Goal: Information Seeking & Learning: Learn about a topic

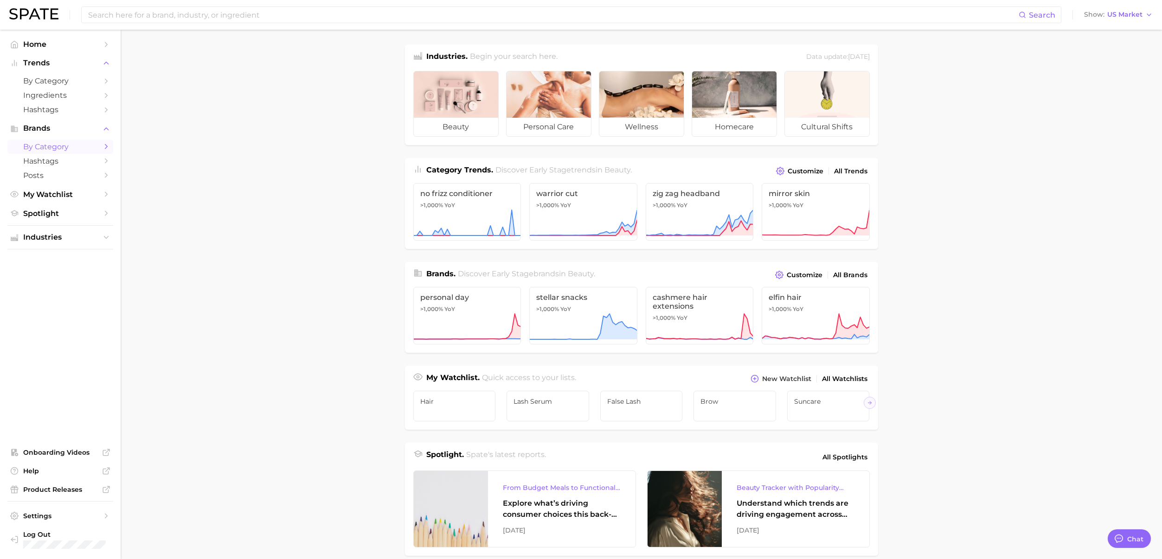
click at [50, 147] on span "by Category" at bounding box center [60, 146] width 74 height 9
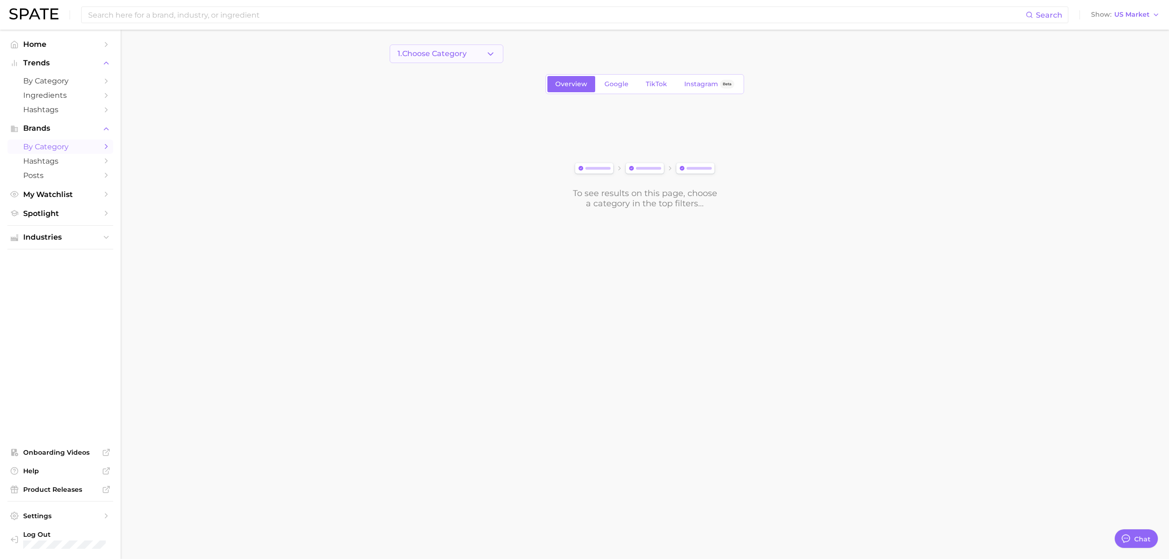
click at [479, 54] on button "1. Choose Category" at bounding box center [447, 54] width 114 height 19
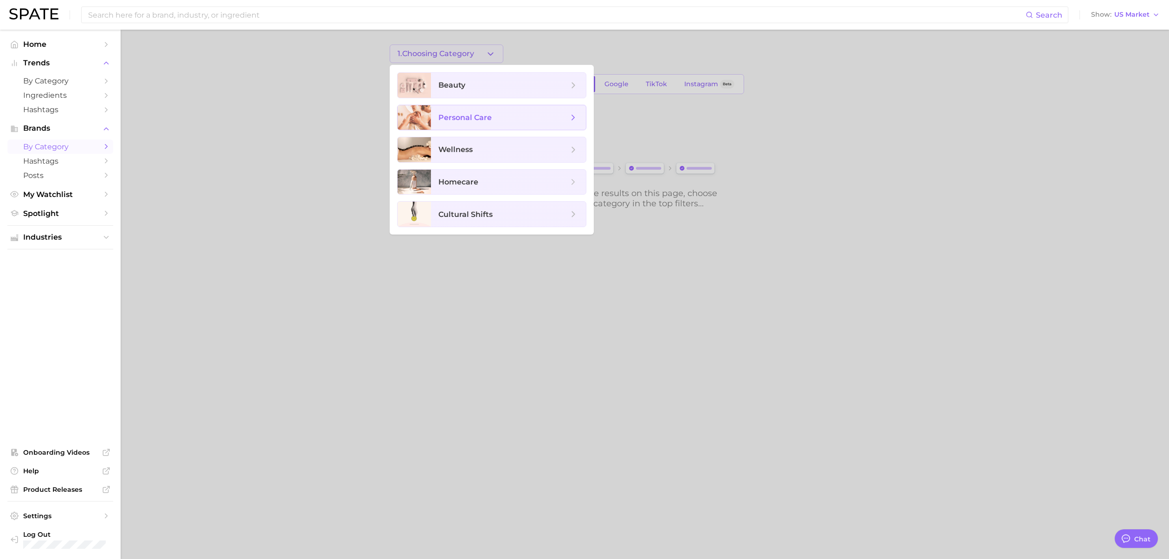
click at [472, 126] on span "personal care" at bounding box center [508, 117] width 155 height 25
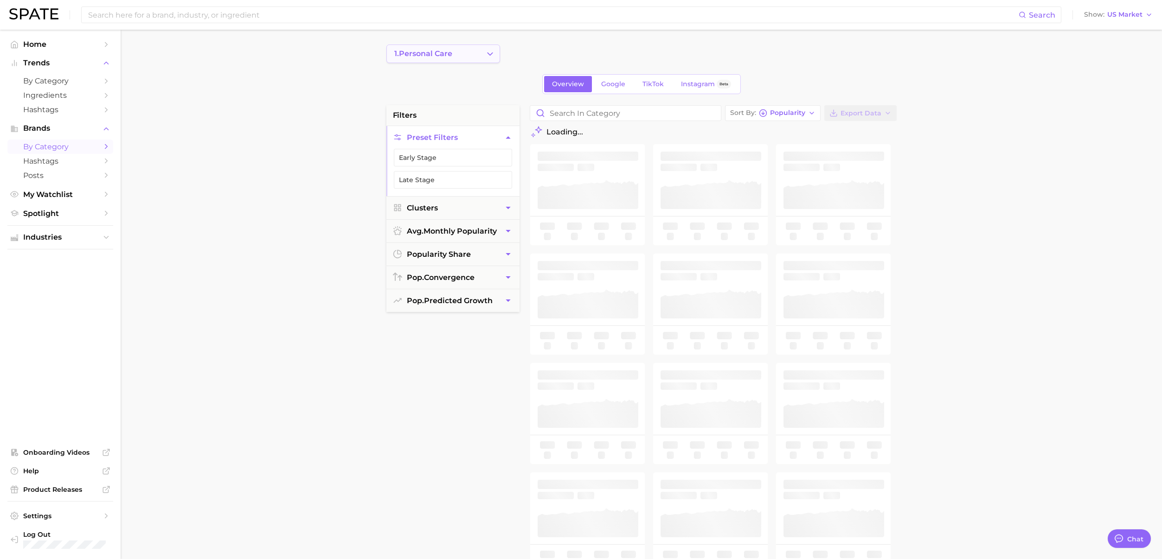
click at [468, 53] on button "1. personal care" at bounding box center [443, 54] width 114 height 19
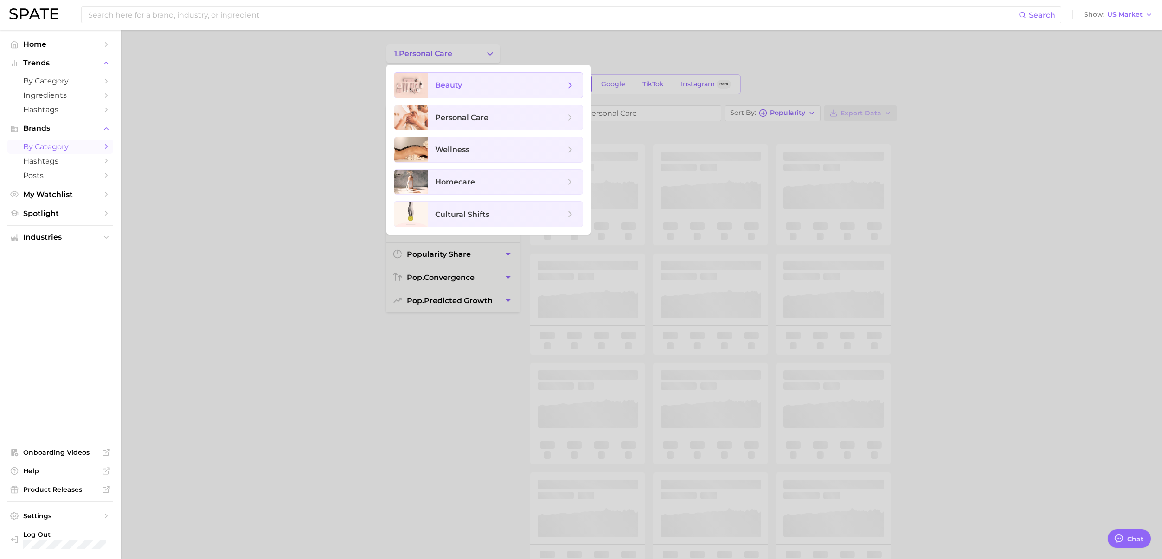
click at [460, 84] on span "beauty" at bounding box center [448, 85] width 27 height 9
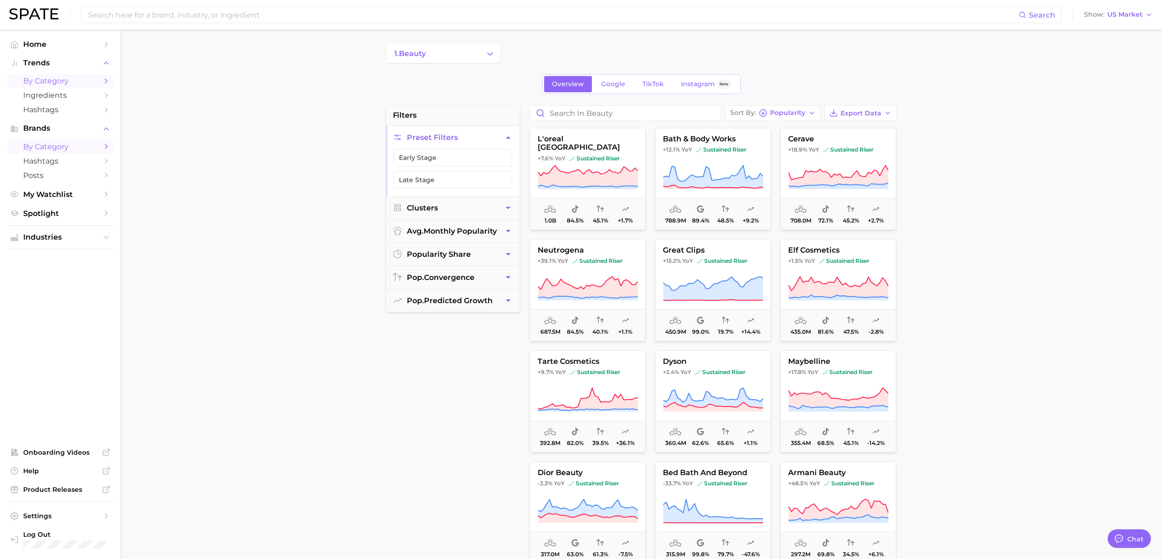
click at [64, 85] on span "by Category" at bounding box center [60, 81] width 74 height 9
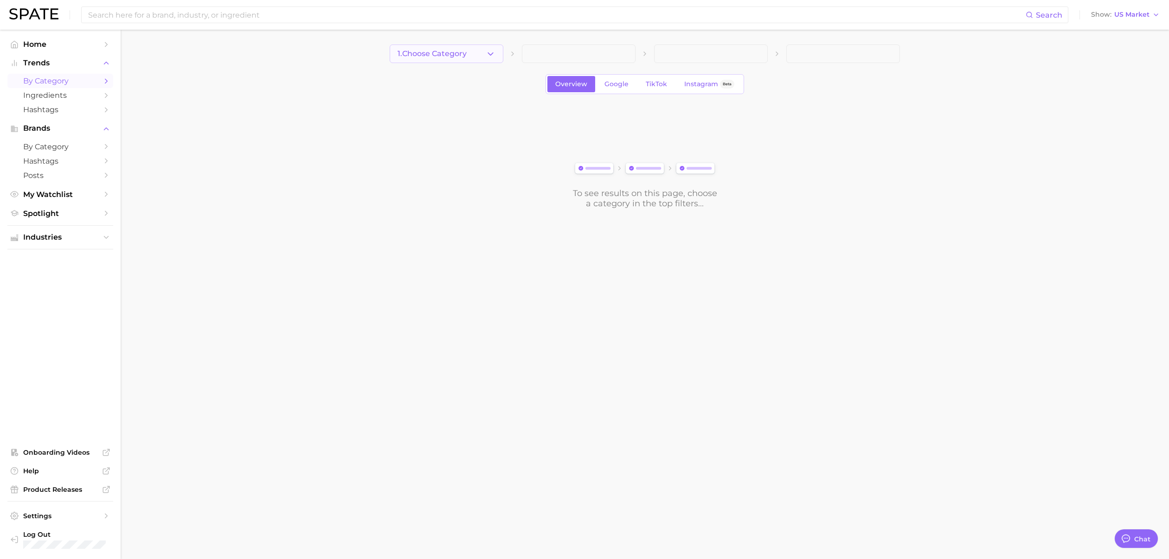
click at [452, 47] on button "1. Choose Category" at bounding box center [447, 54] width 114 height 19
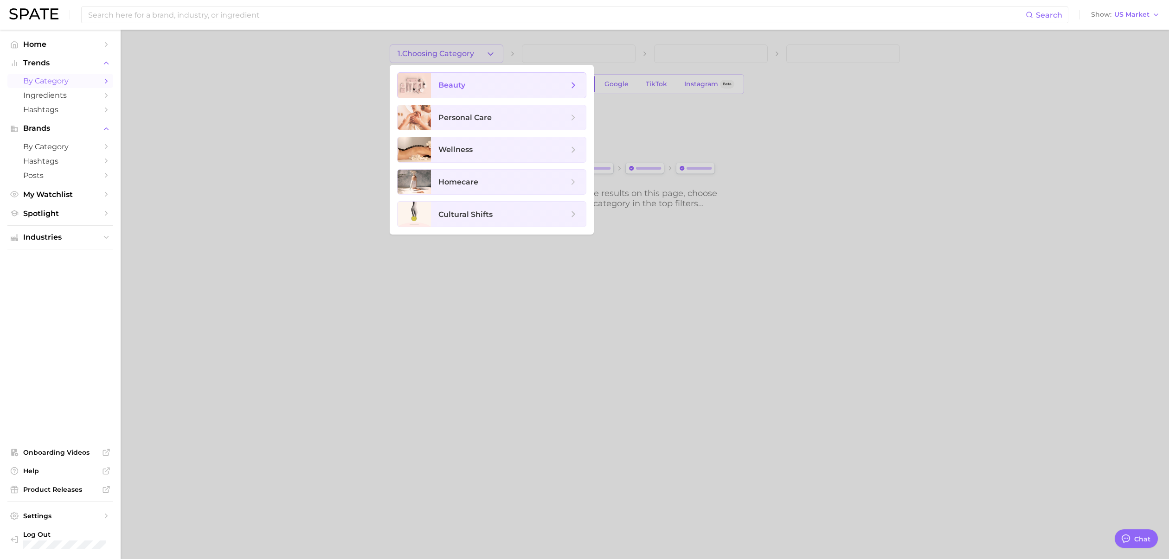
click at [462, 85] on span "beauty" at bounding box center [451, 85] width 27 height 9
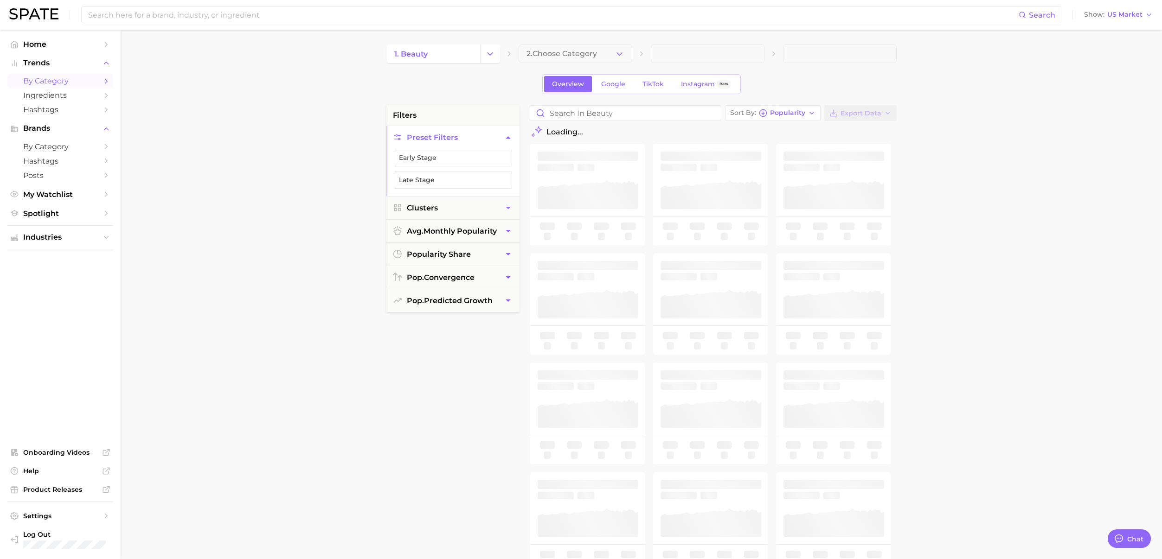
click at [582, 54] on span "2. Choose Category" at bounding box center [561, 54] width 70 height 8
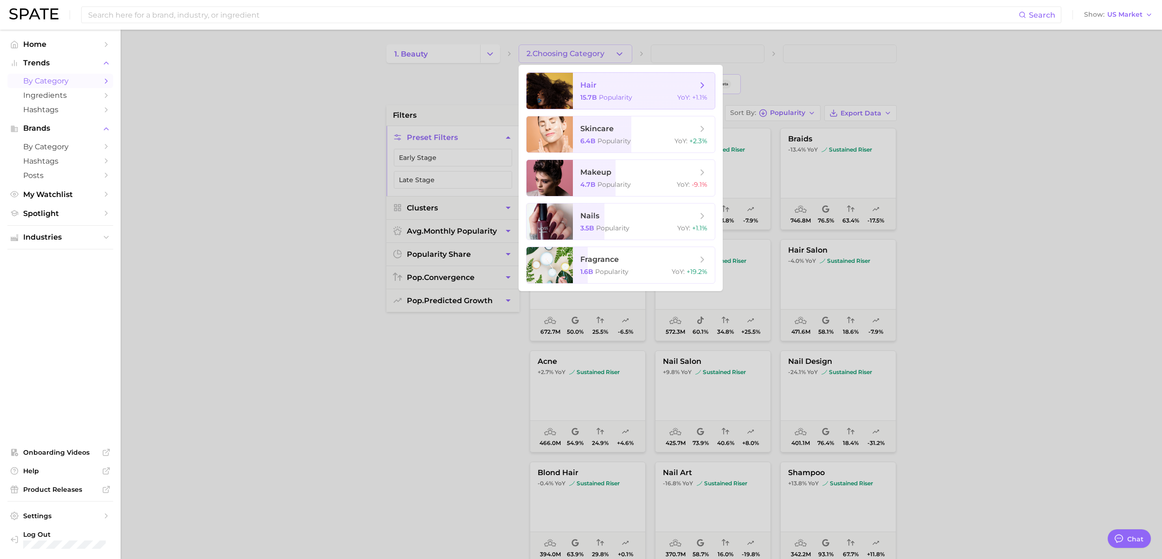
click at [599, 83] on span "hair" at bounding box center [638, 85] width 117 height 10
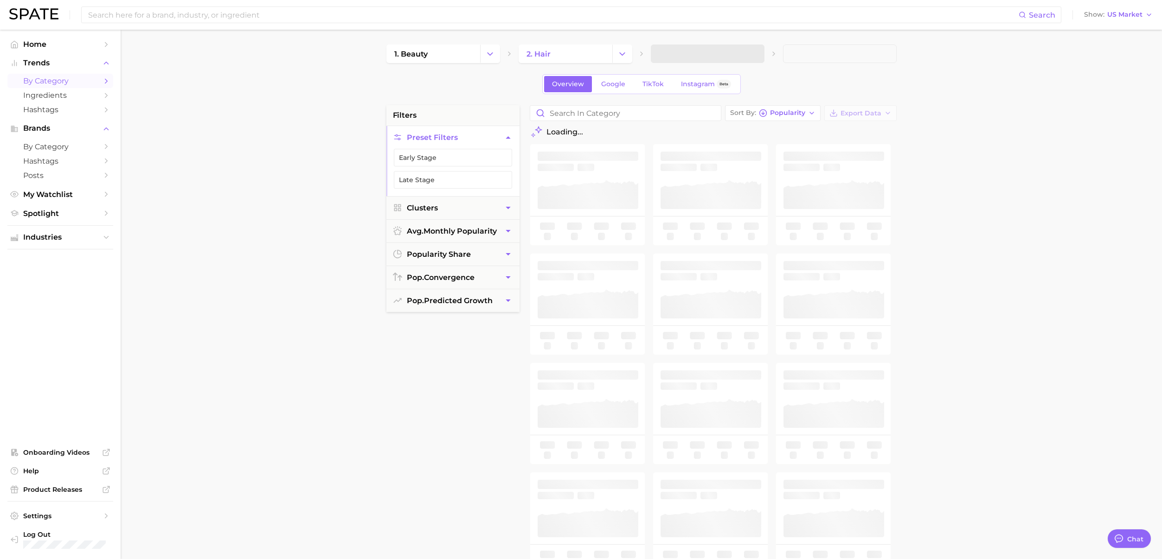
click at [691, 59] on span at bounding box center [708, 54] width 114 height 19
click at [686, 57] on span "3. Subcategory" at bounding box center [687, 54] width 57 height 8
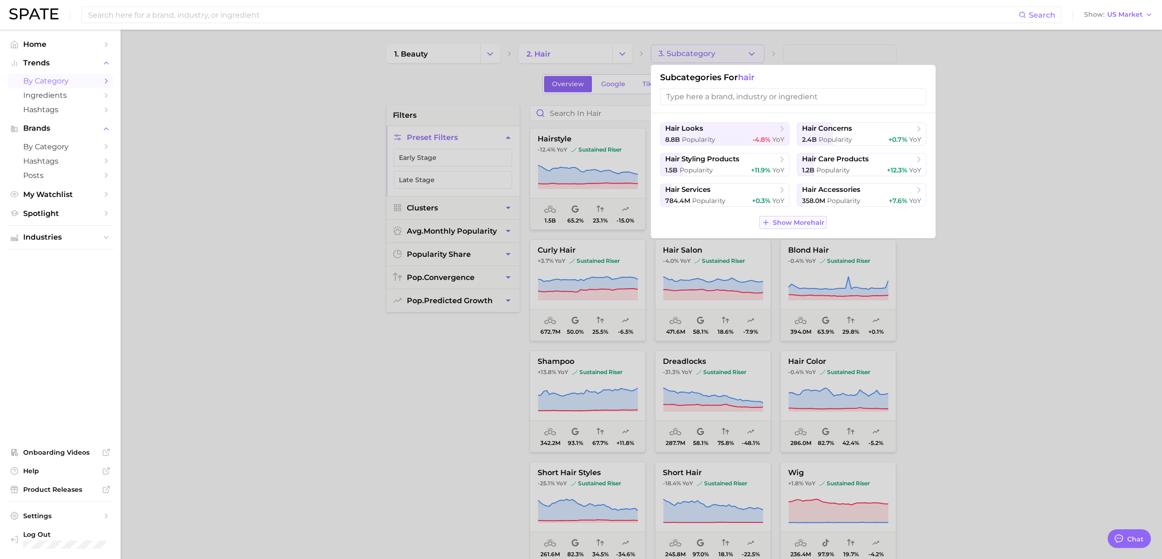
click at [811, 227] on button "Show More hair" at bounding box center [792, 222] width 67 height 13
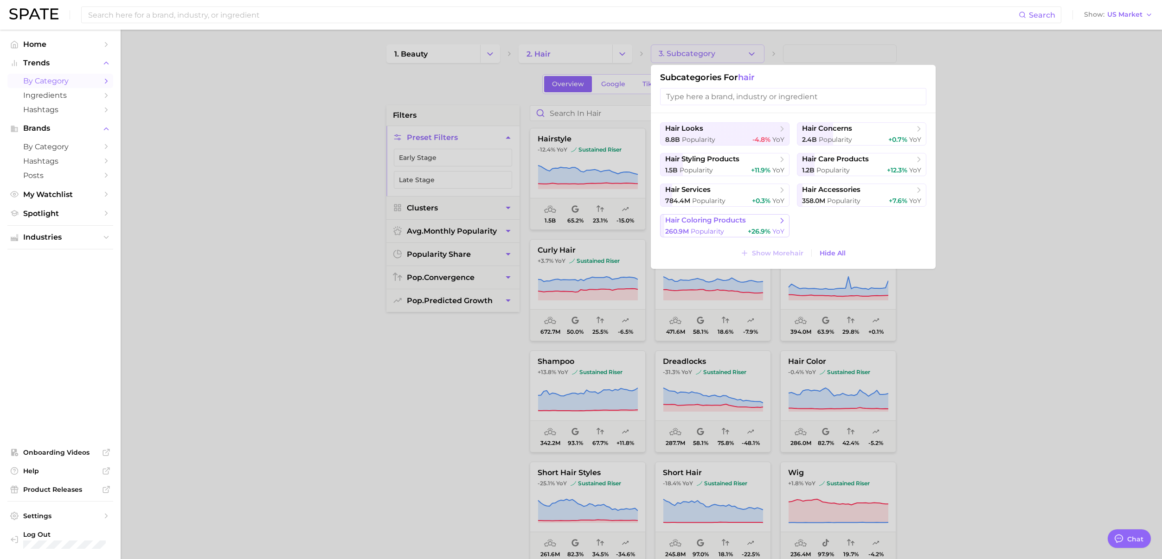
click at [726, 227] on div "260.9m Popularity +26.9% YoY" at bounding box center [724, 231] width 119 height 9
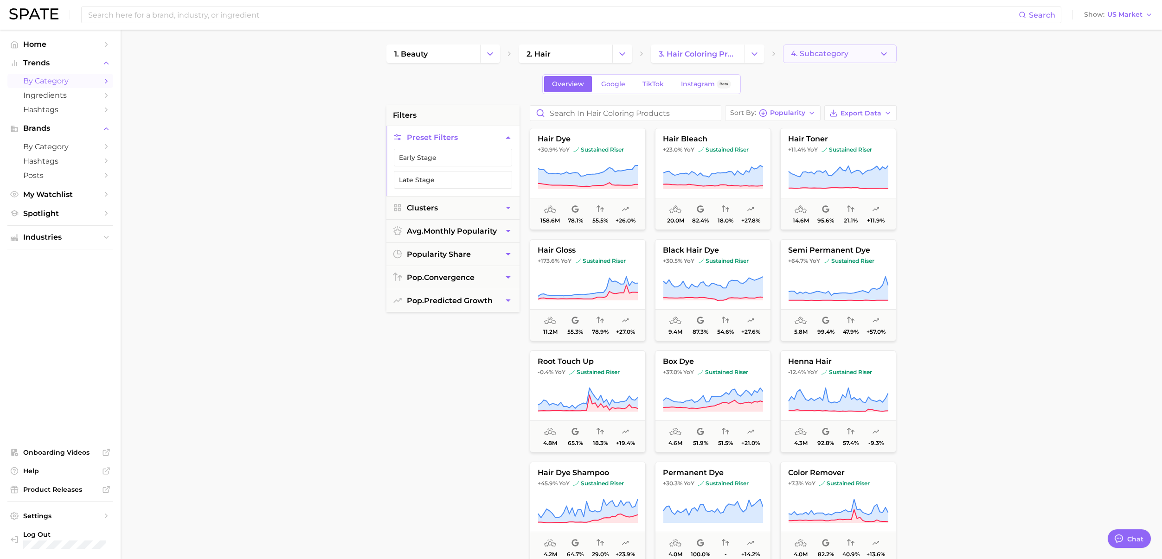
click at [827, 58] on span "4. Subcategory" at bounding box center [820, 54] width 58 height 8
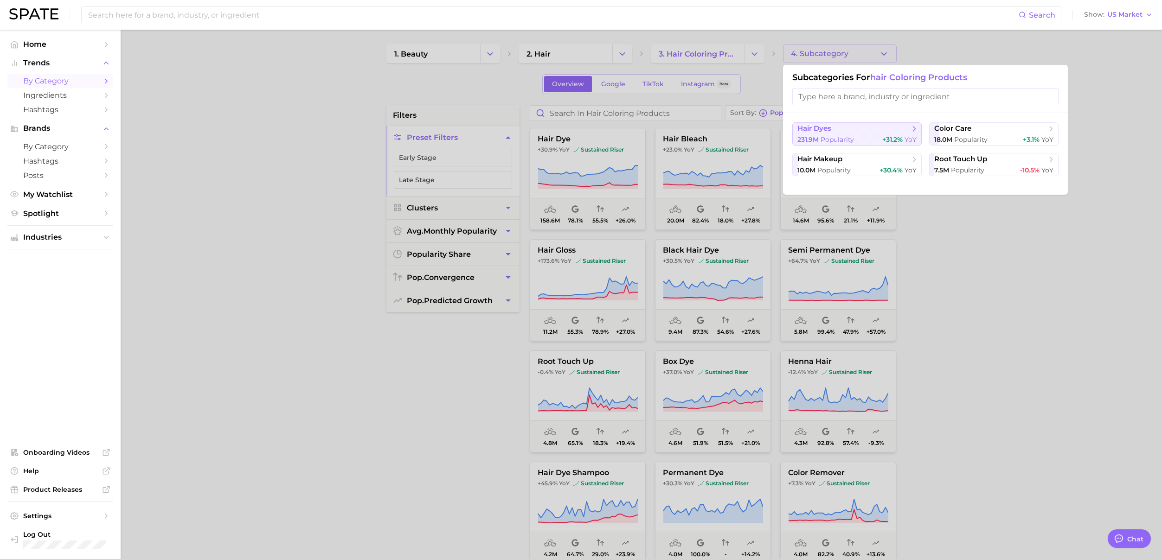
click at [867, 136] on div "231.9m Popularity +31.2% YoY" at bounding box center [856, 139] width 119 height 9
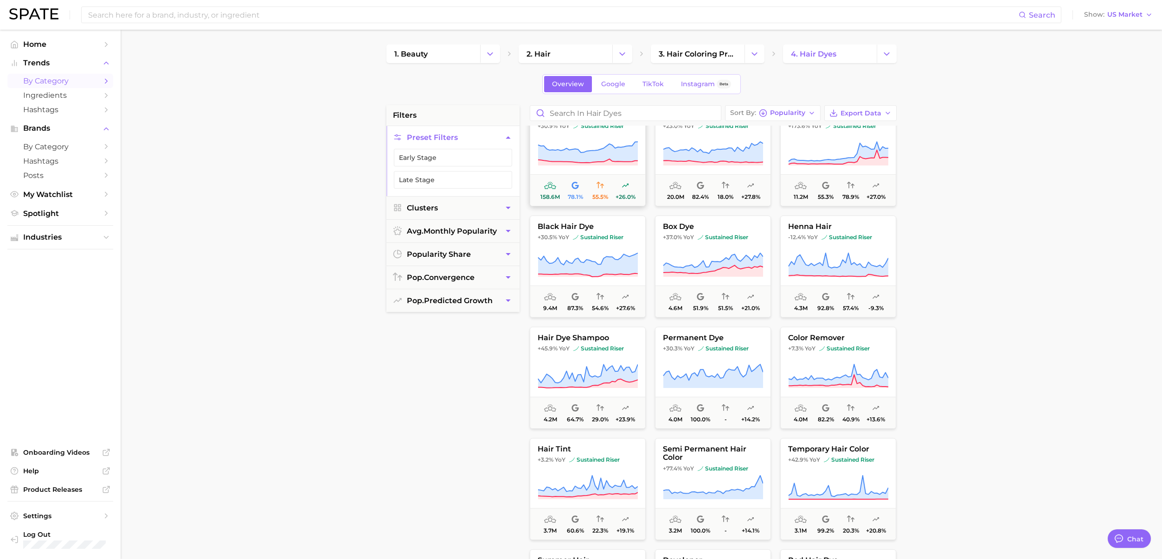
scroll to position [30, 0]
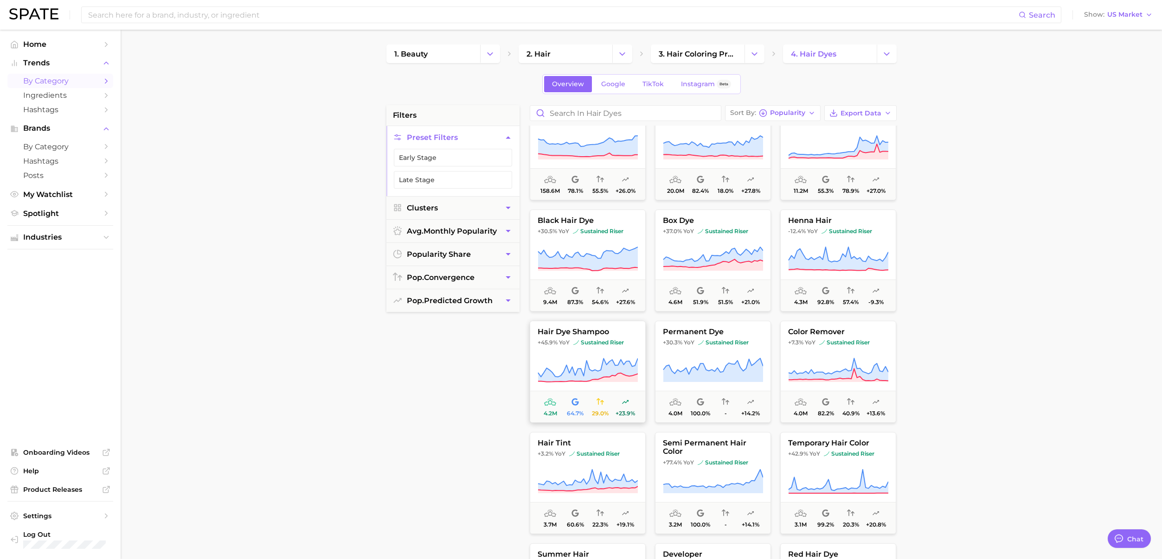
click at [595, 333] on span "hair dye shampoo" at bounding box center [587, 332] width 115 height 8
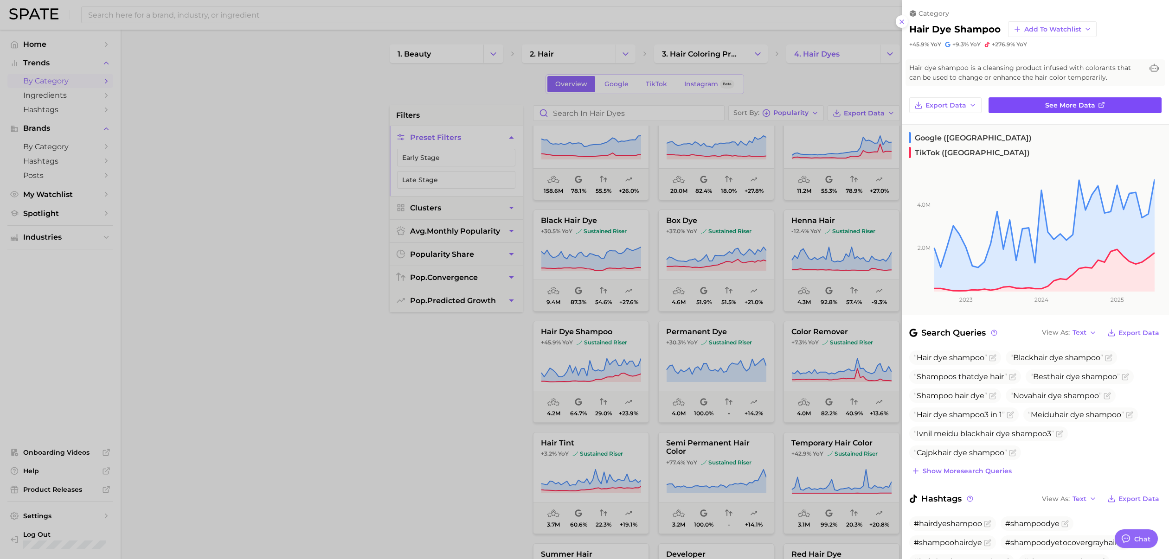
click at [1057, 108] on span "See more data" at bounding box center [1070, 106] width 50 height 8
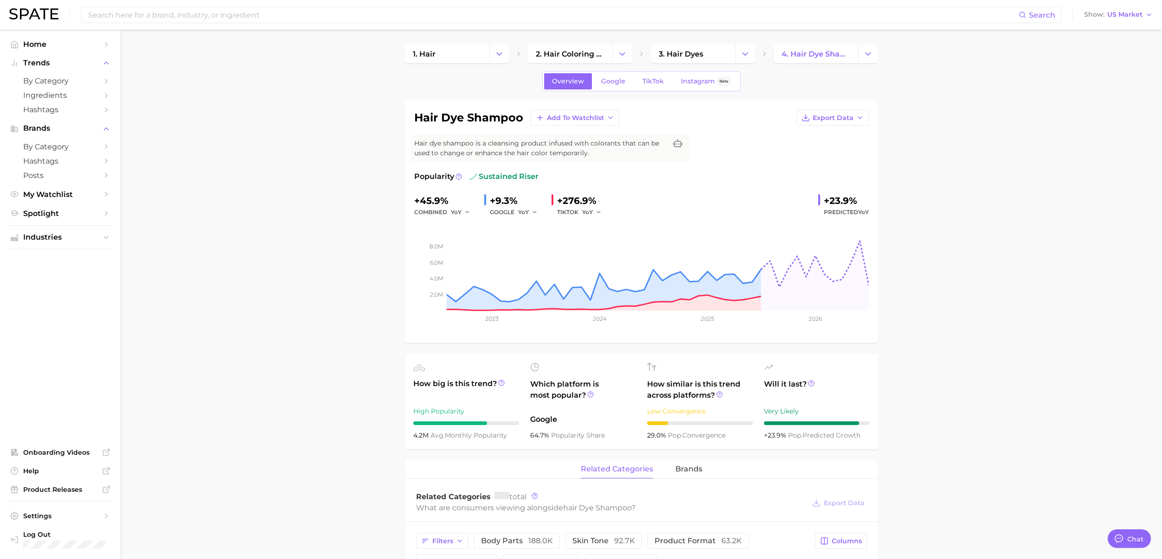
type textarea "x"
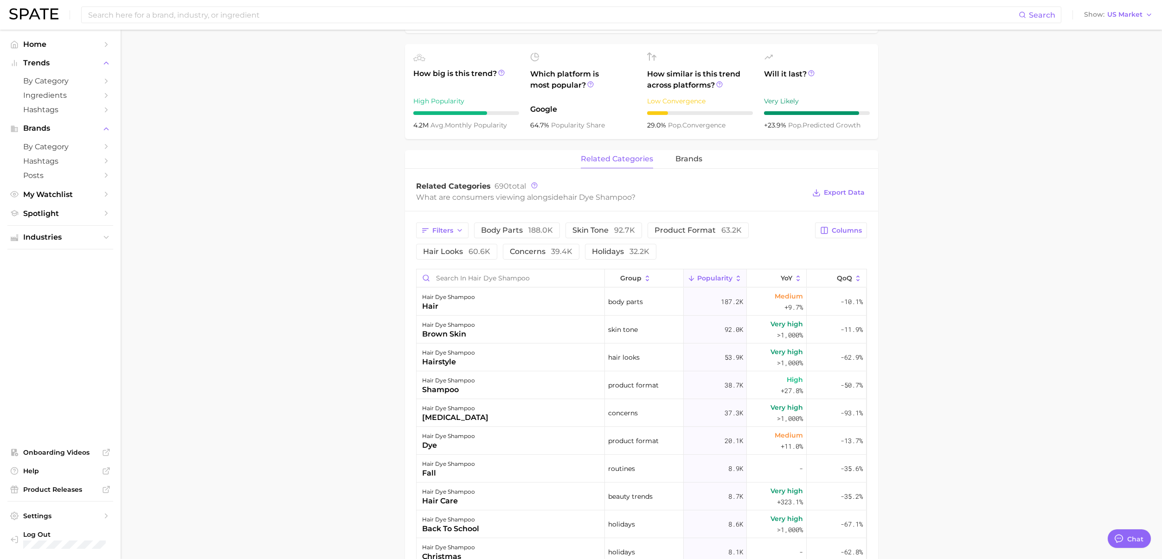
scroll to position [356, 0]
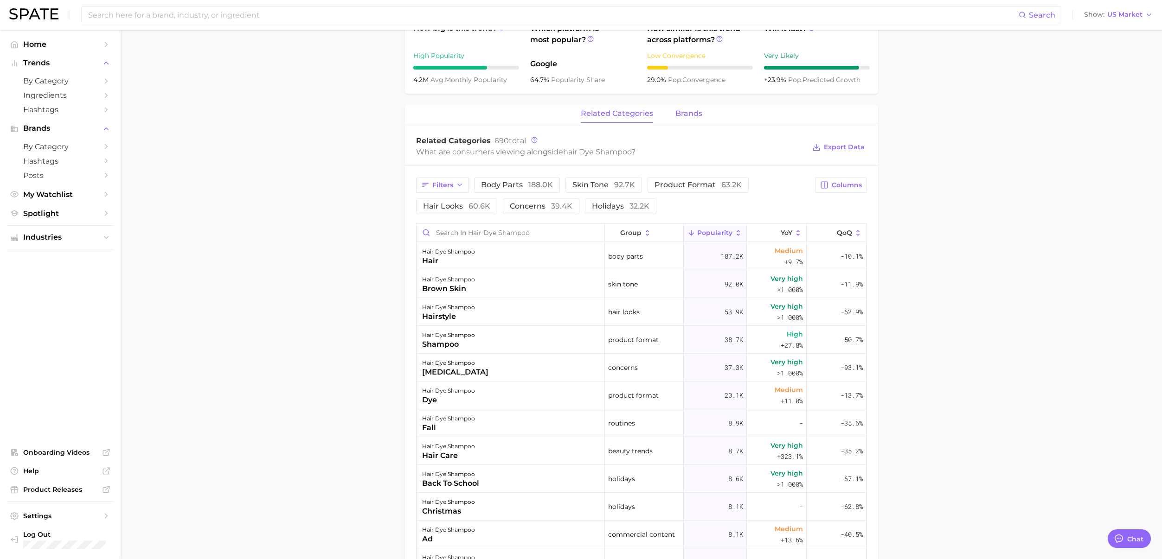
click at [698, 113] on span "brands" at bounding box center [688, 113] width 27 height 8
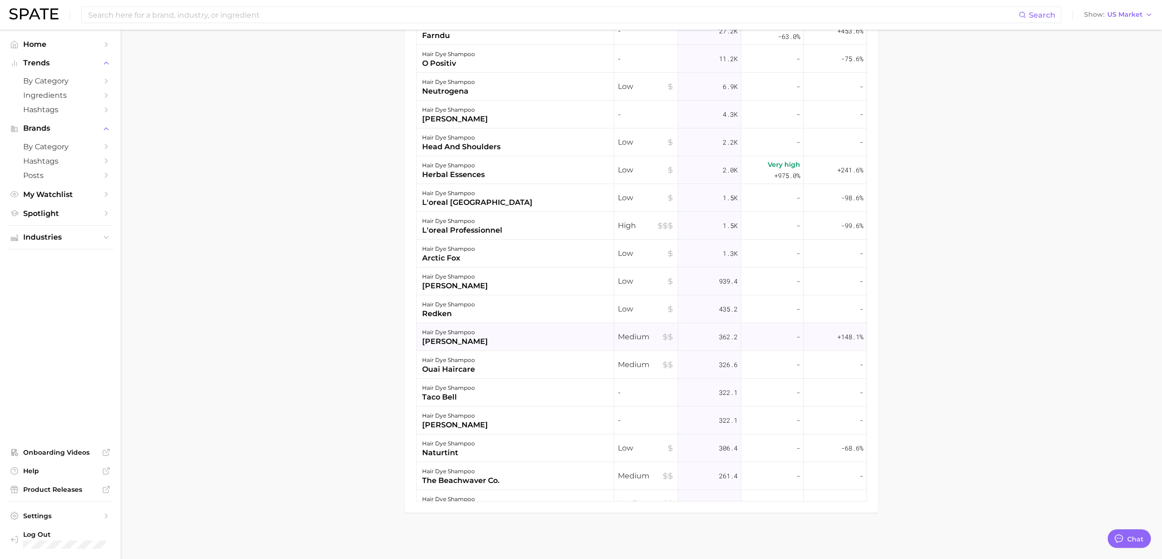
scroll to position [0, 0]
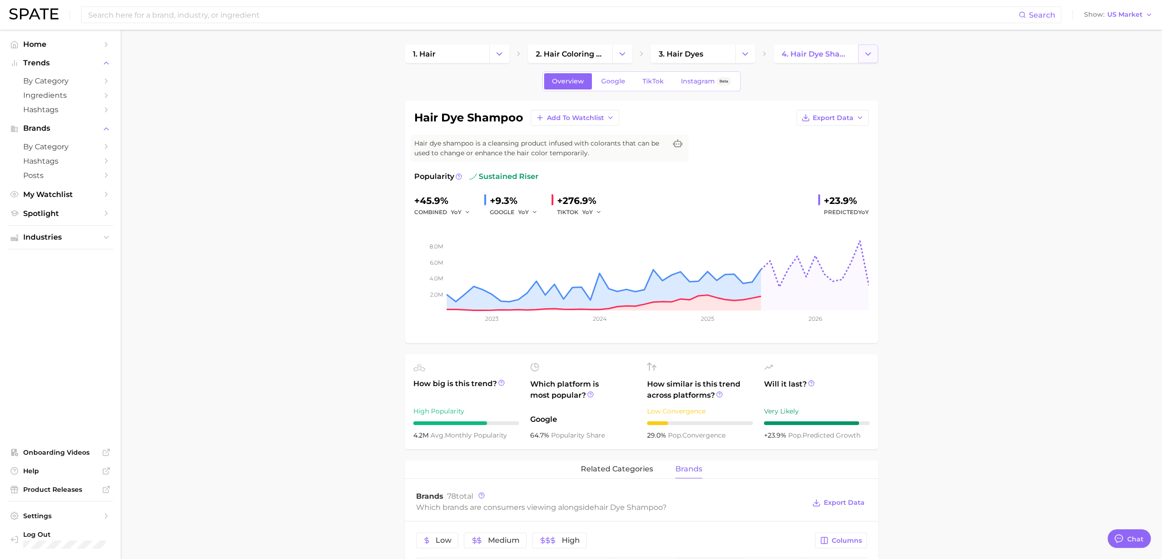
click at [864, 53] on icon "Change Category" at bounding box center [868, 54] width 10 height 10
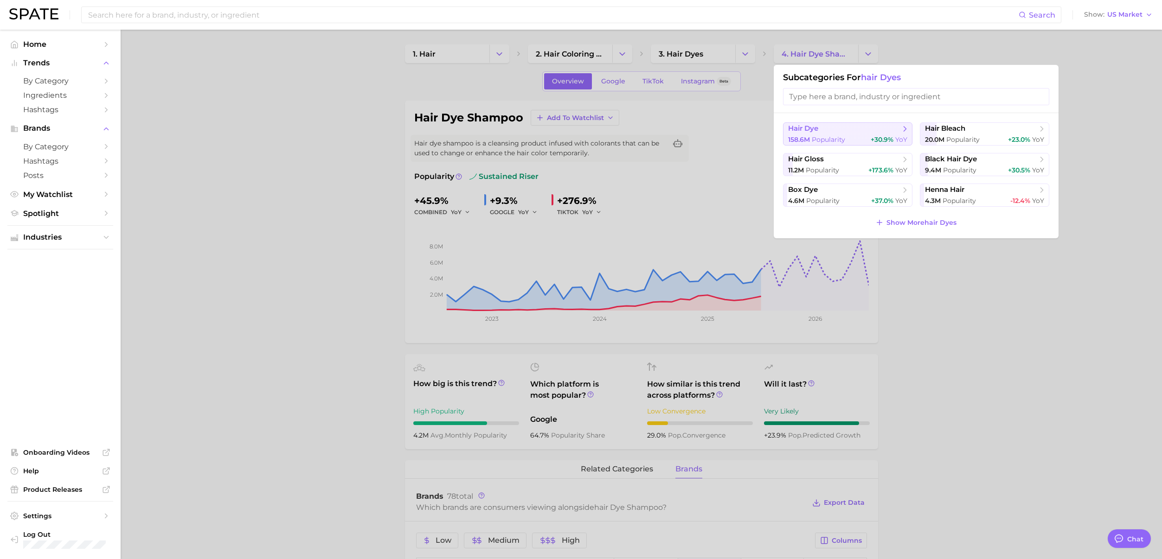
click at [868, 139] on div "158.6m Popularity +30.9% YoY" at bounding box center [847, 139] width 119 height 9
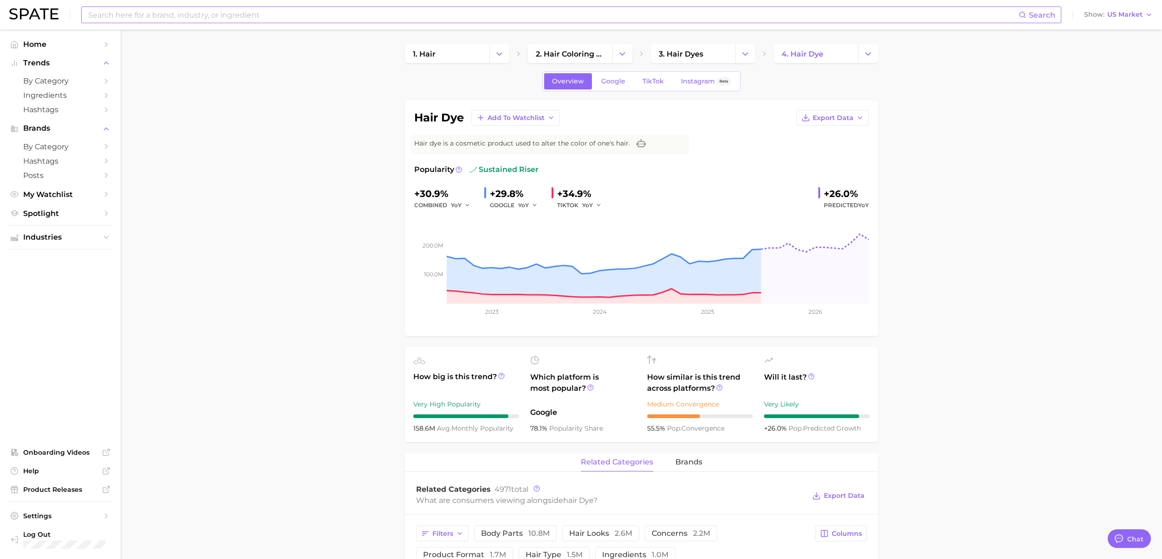
click at [160, 17] on input at bounding box center [552, 15] width 931 height 16
type input "keracolor"
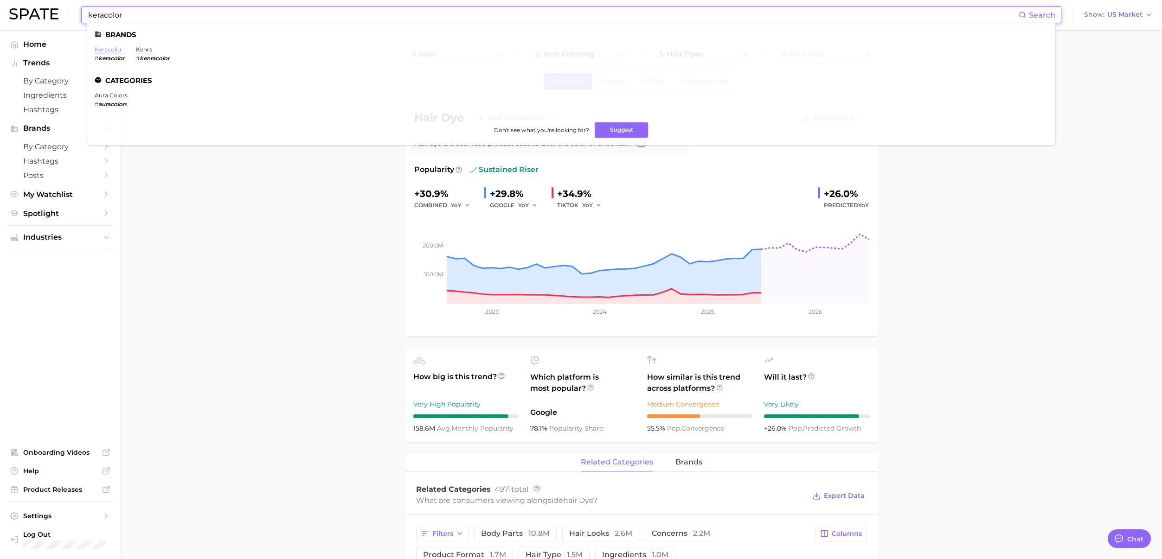
click at [111, 50] on link "keracolor" at bounding box center [108, 49] width 27 height 7
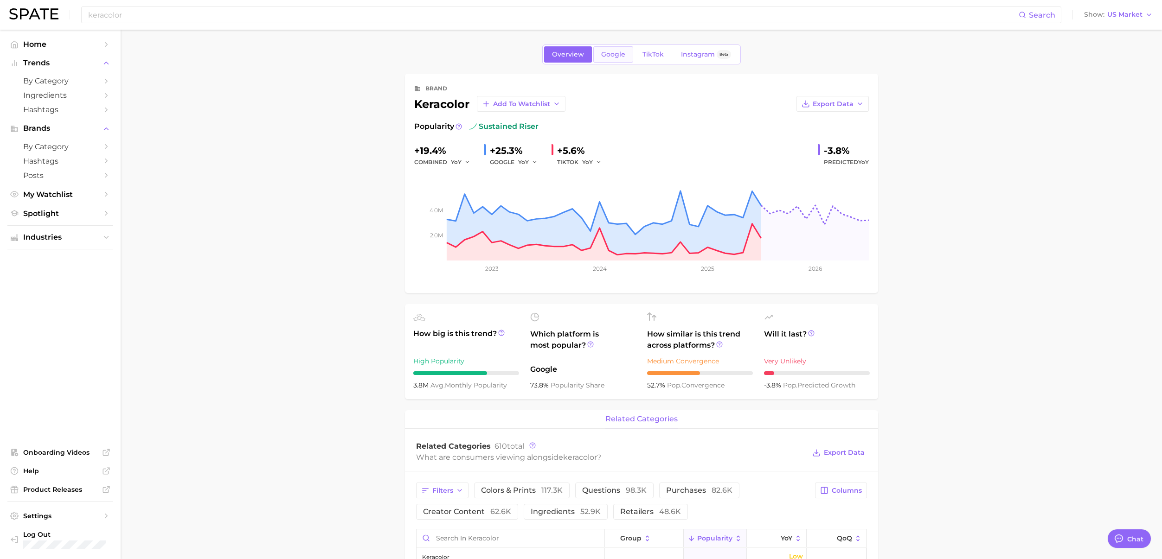
click at [610, 54] on span "Google" at bounding box center [613, 55] width 24 height 8
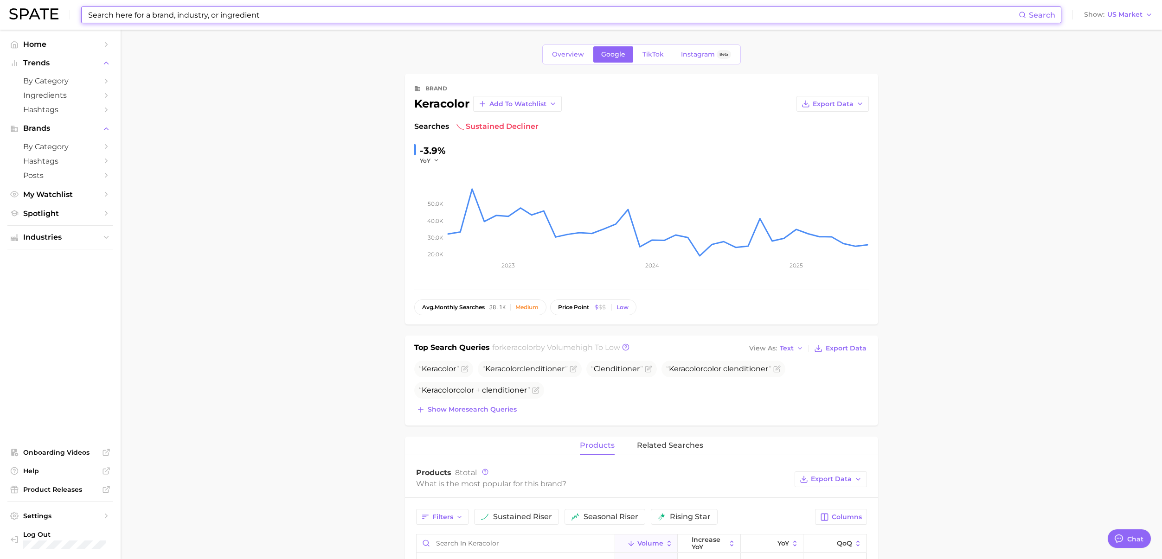
click at [179, 11] on input at bounding box center [552, 15] width 931 height 16
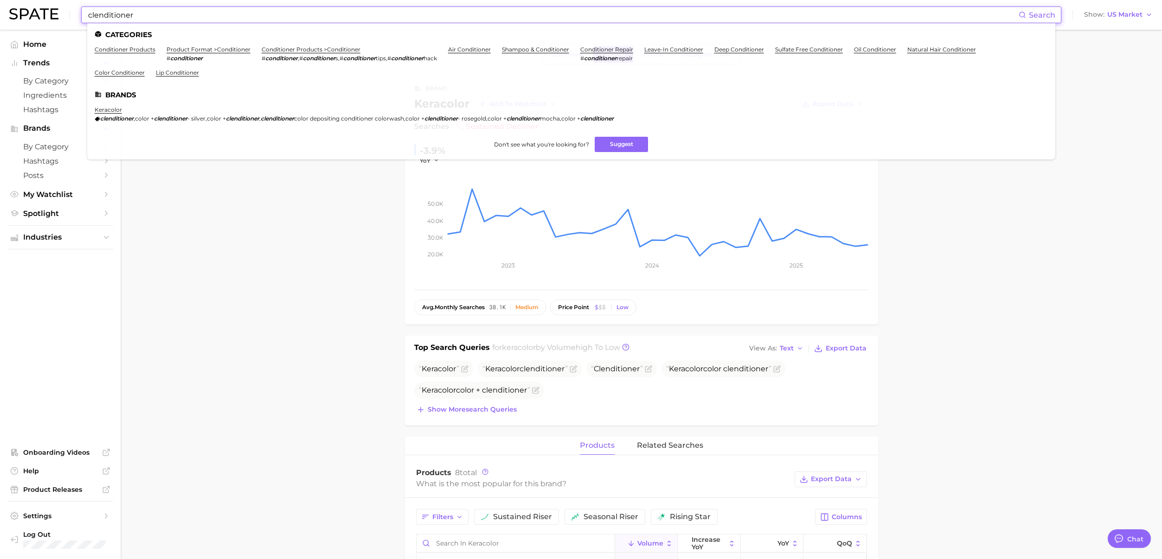
type input "clenditioner"
click at [947, 228] on main "Overview Google TikTok Instagram Beta brand keracolor Add to Watchlist Export D…" at bounding box center [641, 507] width 1041 height 954
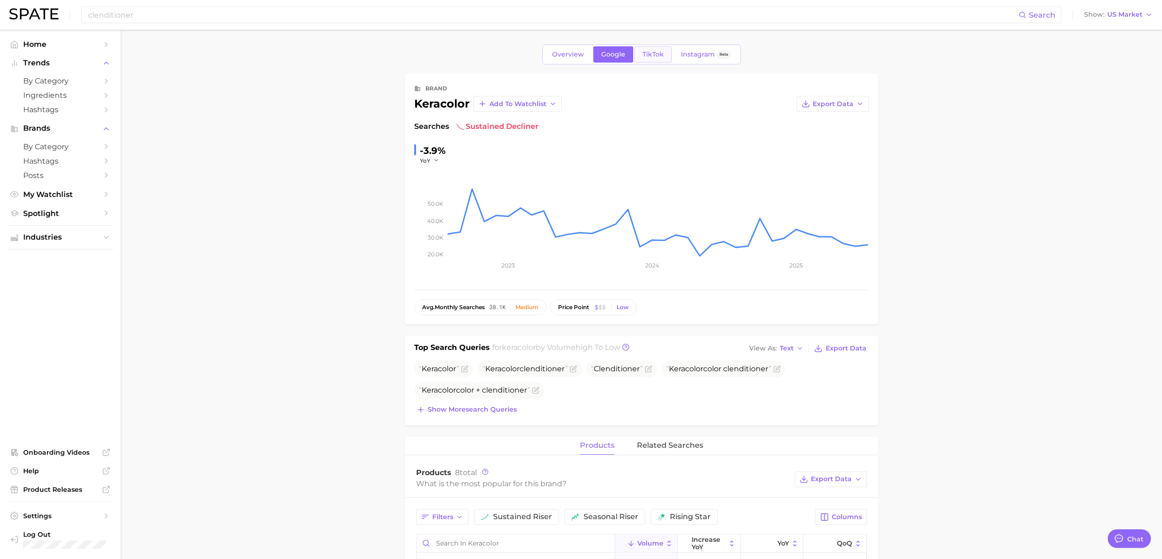
click at [647, 51] on span "TikTok" at bounding box center [652, 55] width 21 height 8
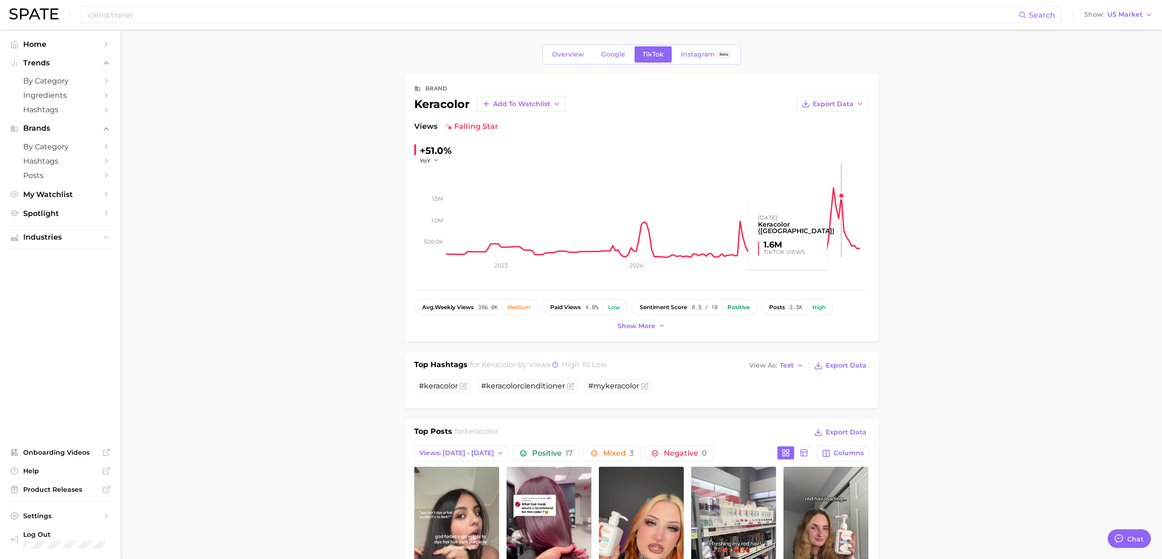
drag, startPoint x: 836, startPoint y: 200, endPoint x: 837, endPoint y: 205, distance: 4.7
click at [837, 204] on rect at bounding box center [658, 211] width 422 height 93
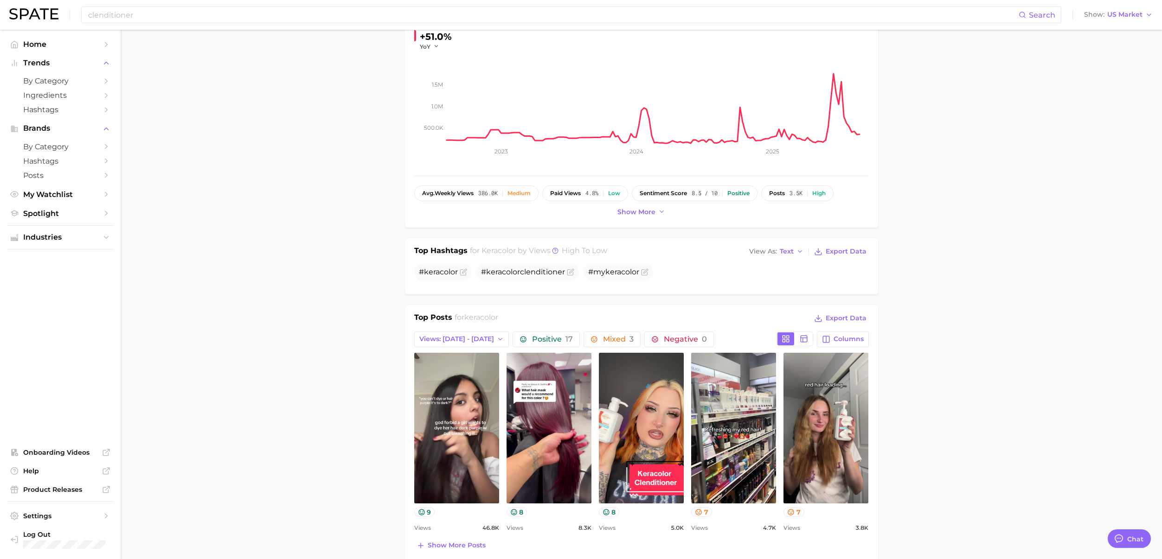
scroll to position [269, 0]
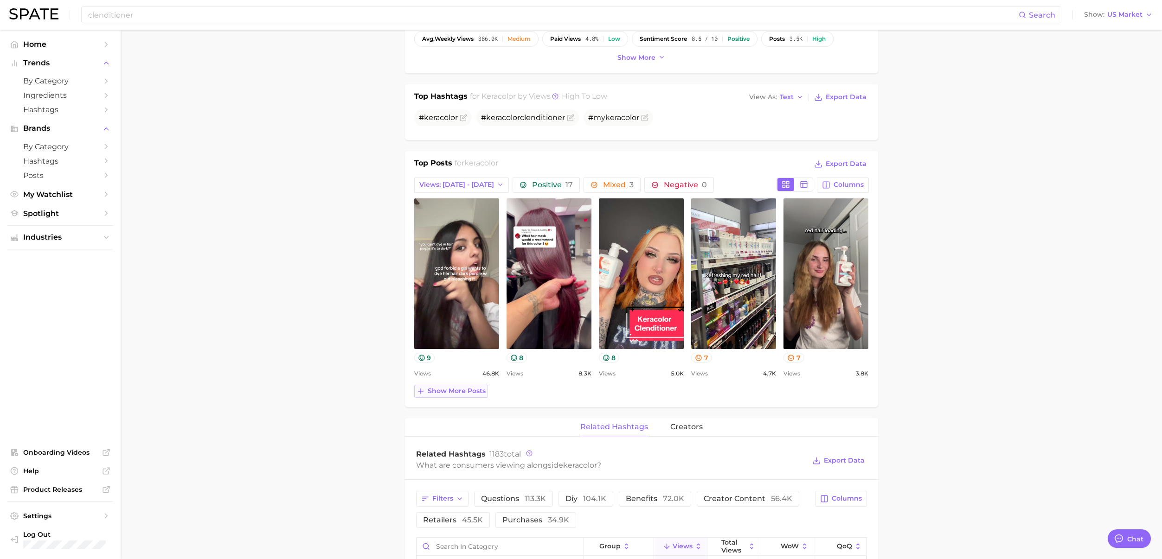
click at [455, 395] on span "Show more posts" at bounding box center [457, 391] width 58 height 8
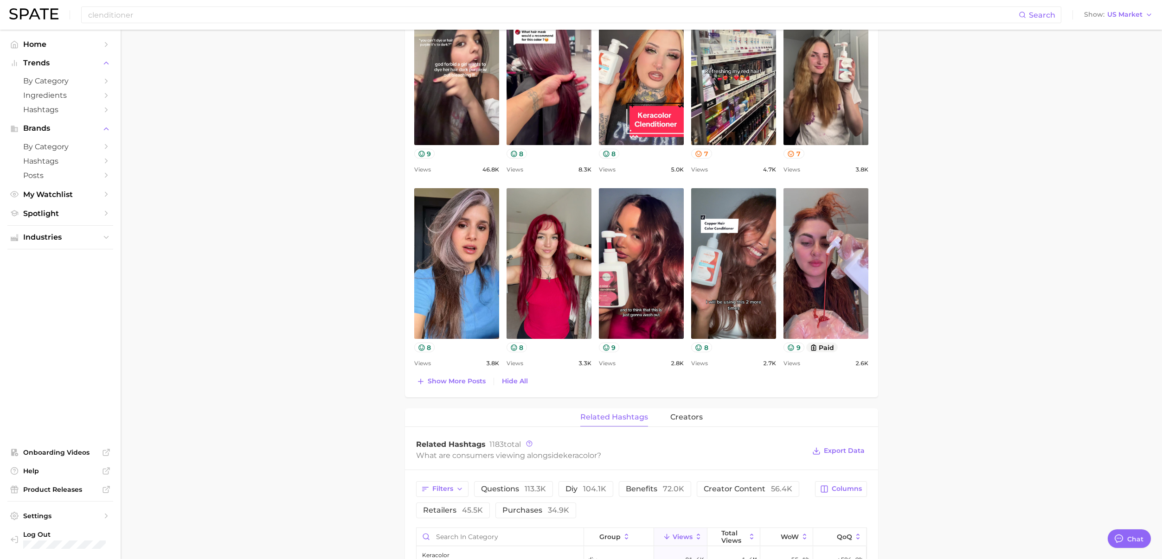
scroll to position [401, 0]
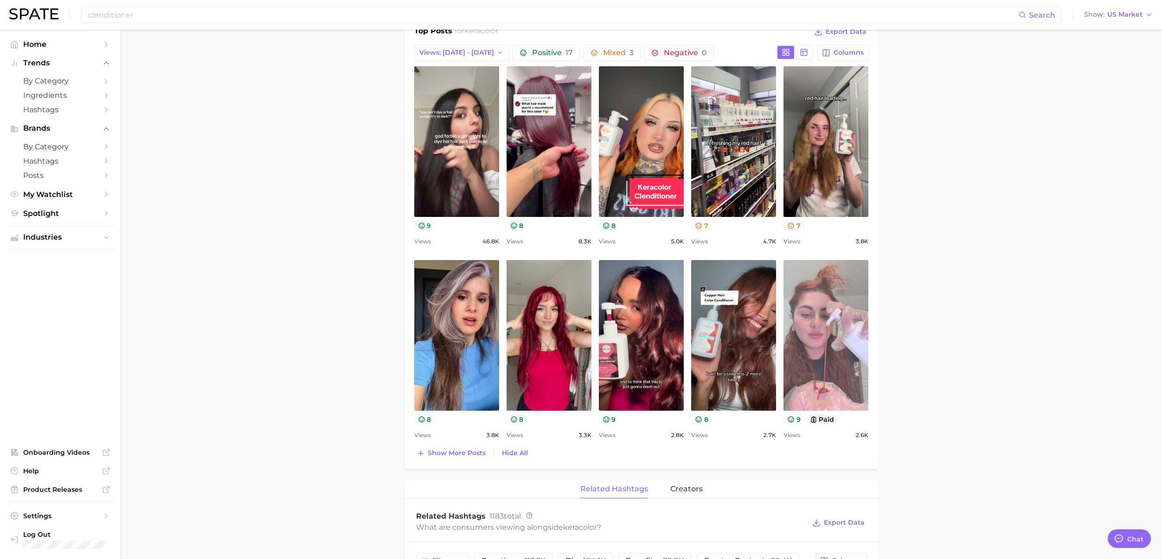
click at [817, 332] on link "view post on TikTok" at bounding box center [825, 335] width 85 height 151
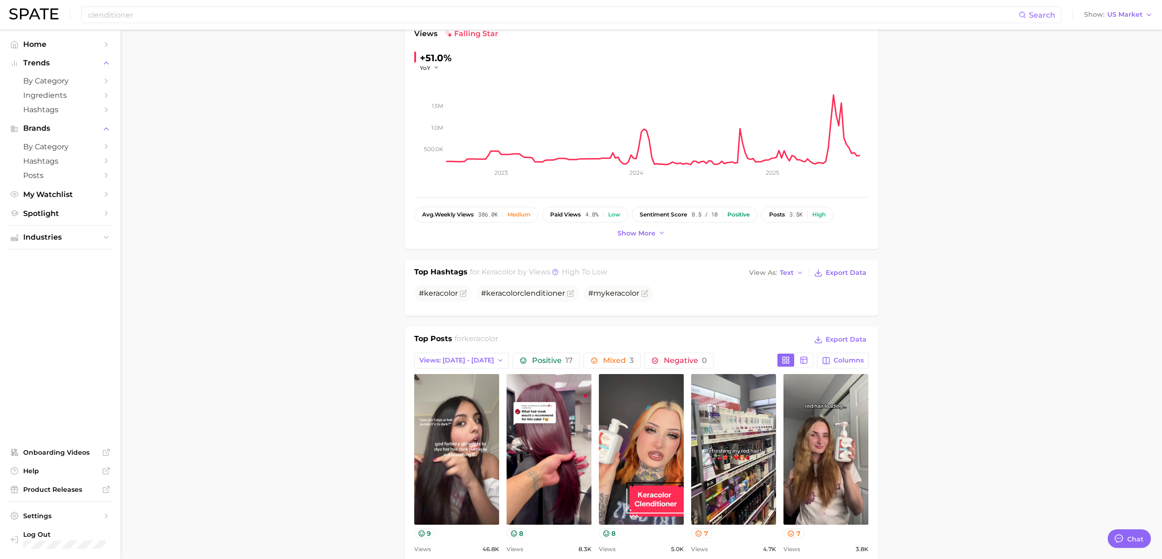
scroll to position [0, 0]
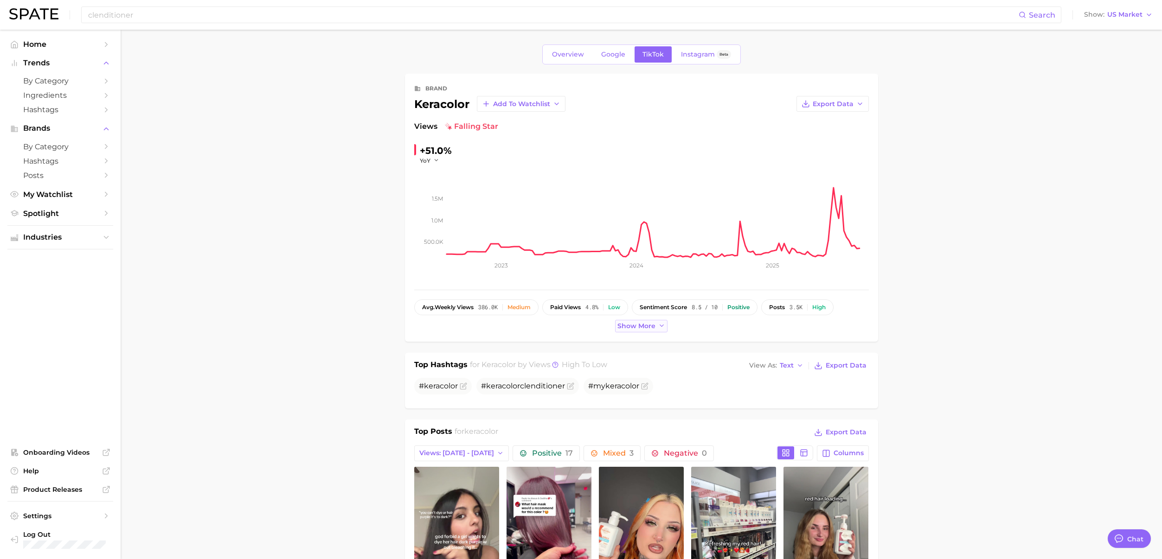
click at [651, 326] on span "Show more" at bounding box center [636, 326] width 38 height 8
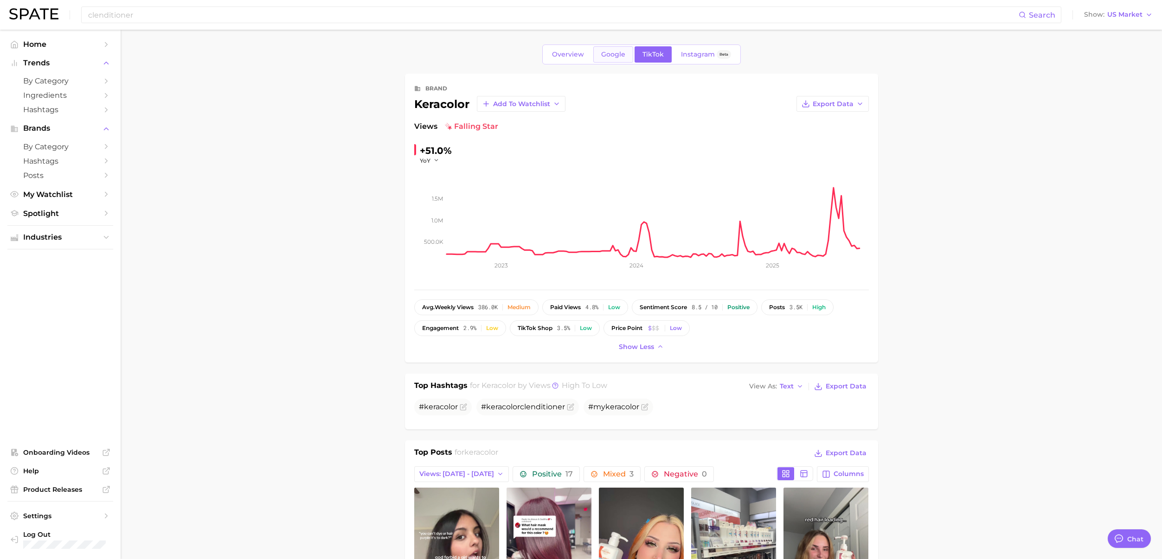
click at [615, 47] on link "Google" at bounding box center [613, 54] width 40 height 16
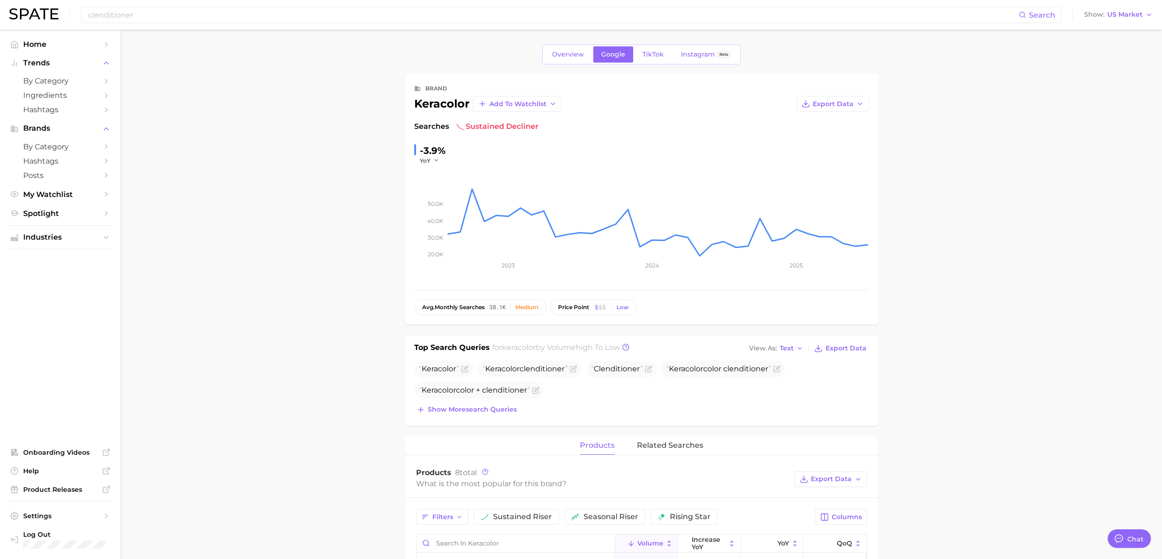
type textarea "x"
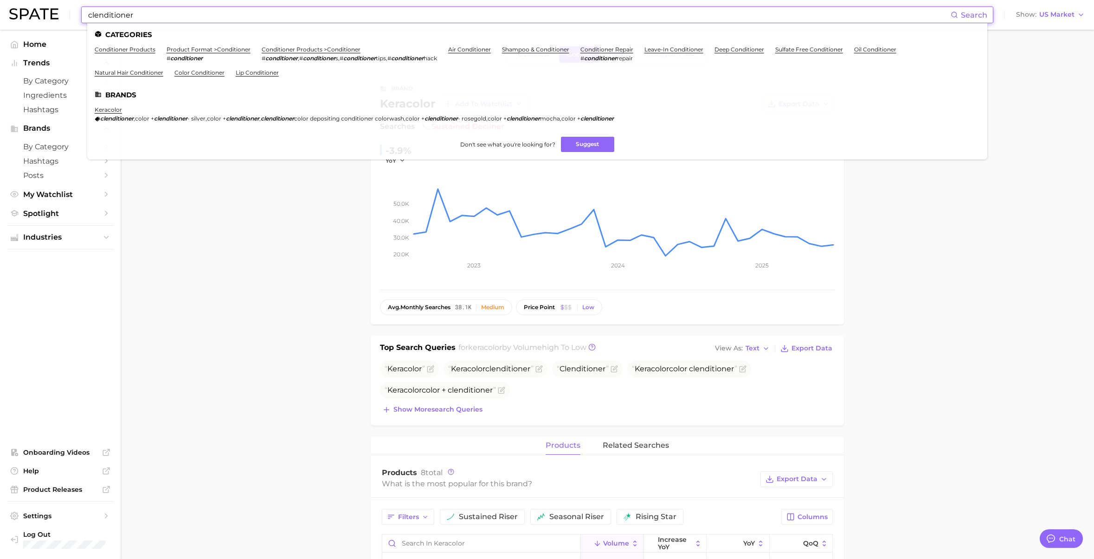
click at [315, 19] on input "clenditioner" at bounding box center [518, 15] width 863 height 16
drag, startPoint x: 241, startPoint y: 19, endPoint x: 91, endPoint y: 12, distance: 149.9
click at [91, 12] on input "clenditioner" at bounding box center [518, 15] width 863 height 16
type input "c"
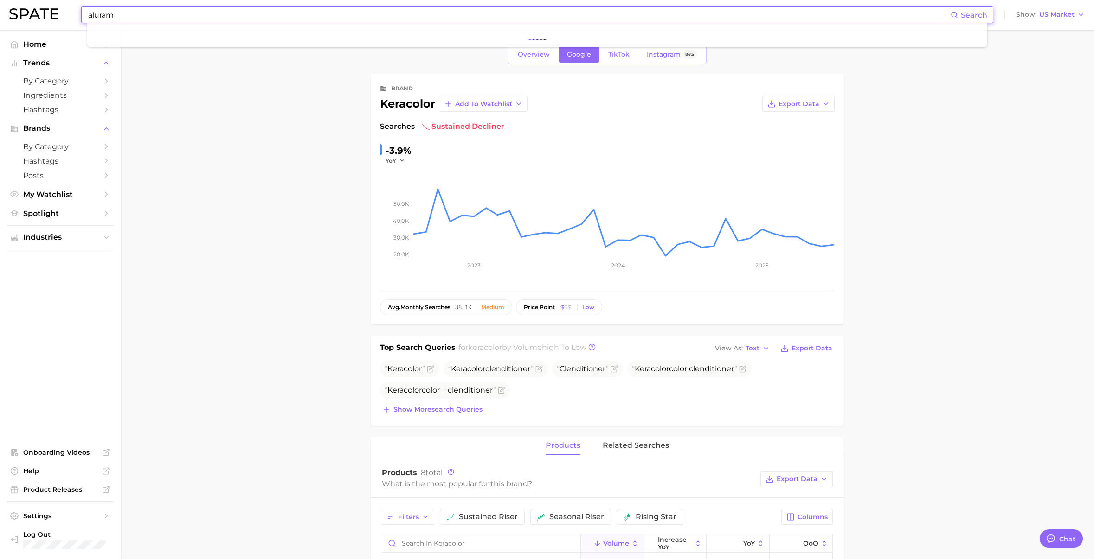
type input "aluram"
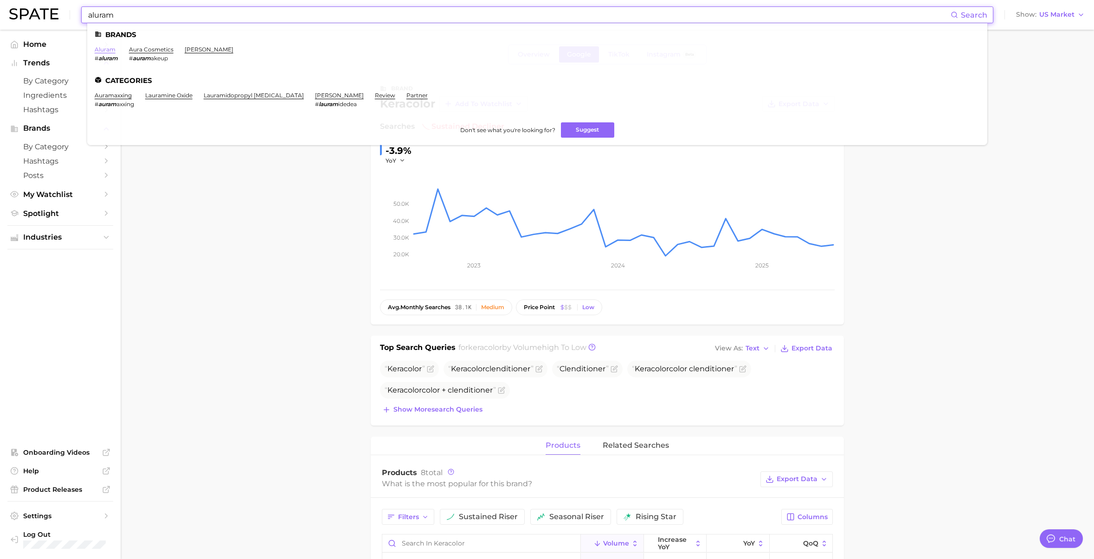
click at [112, 46] on link "aluram" at bounding box center [105, 49] width 21 height 7
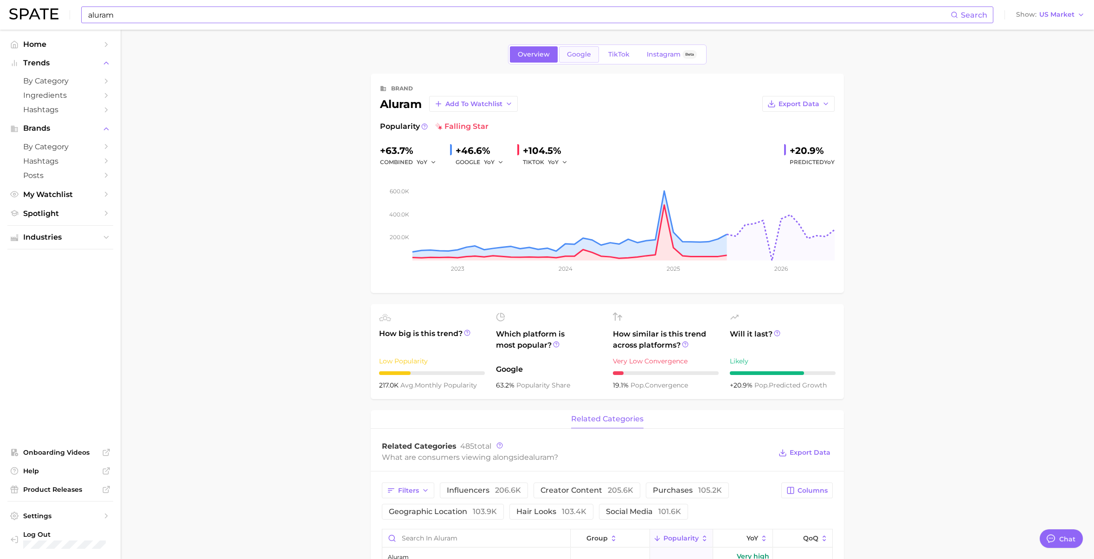
click at [590, 56] on link "Google" at bounding box center [579, 54] width 40 height 16
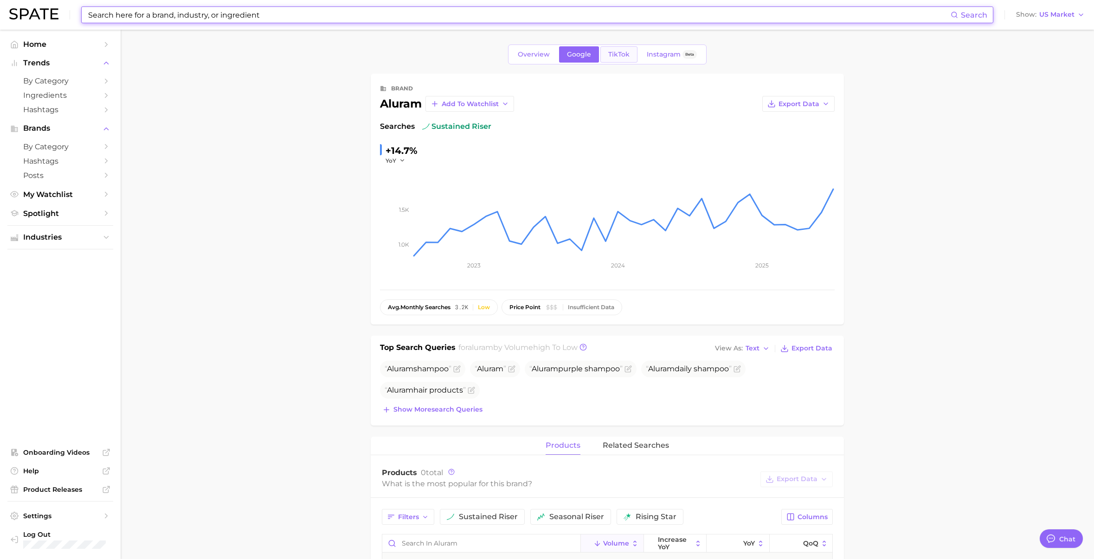
click at [614, 58] on span "TikTok" at bounding box center [618, 55] width 21 height 8
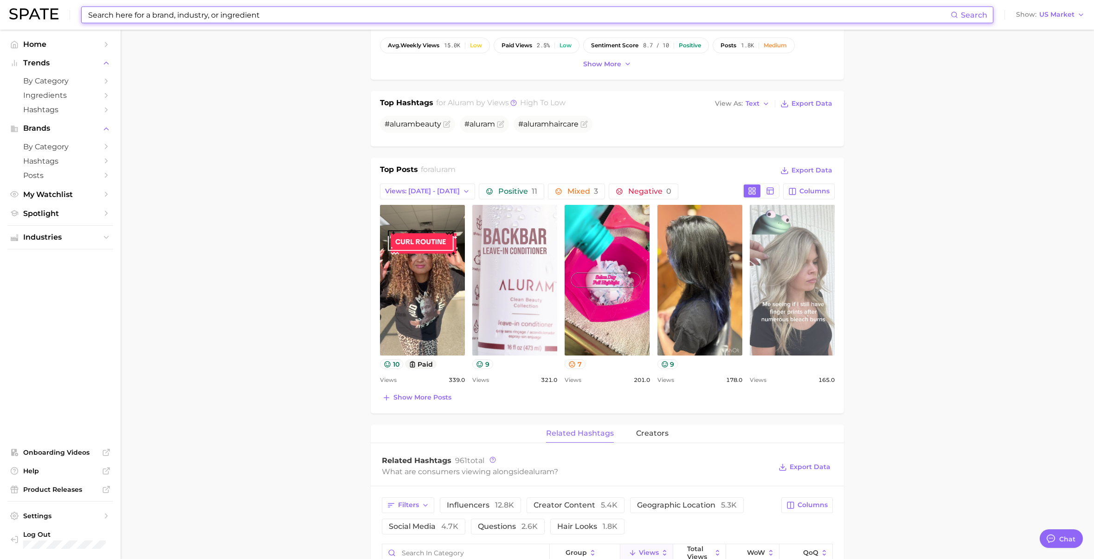
scroll to position [416, 0]
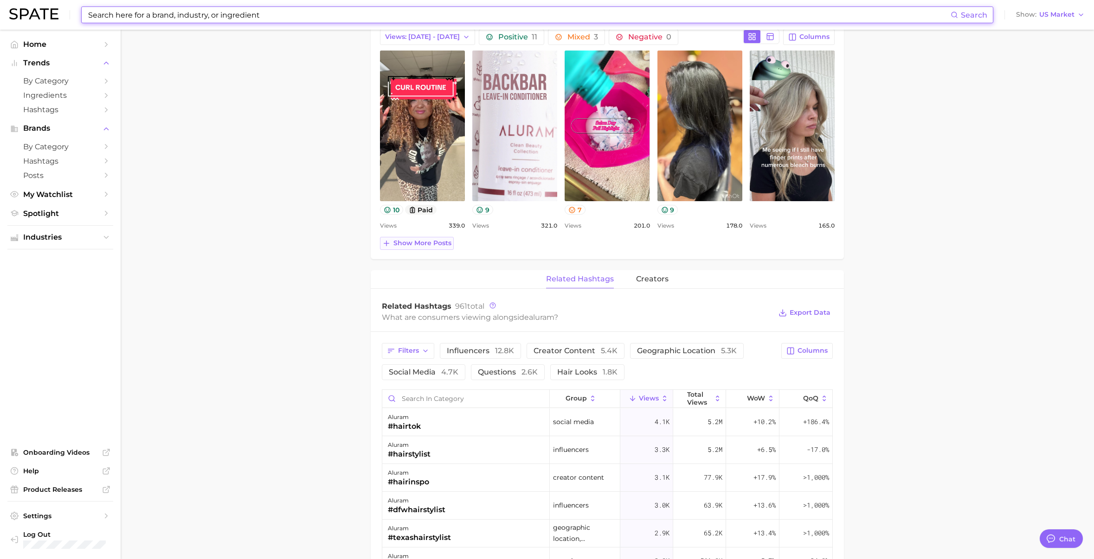
click at [429, 240] on span "Show more posts" at bounding box center [422, 243] width 58 height 8
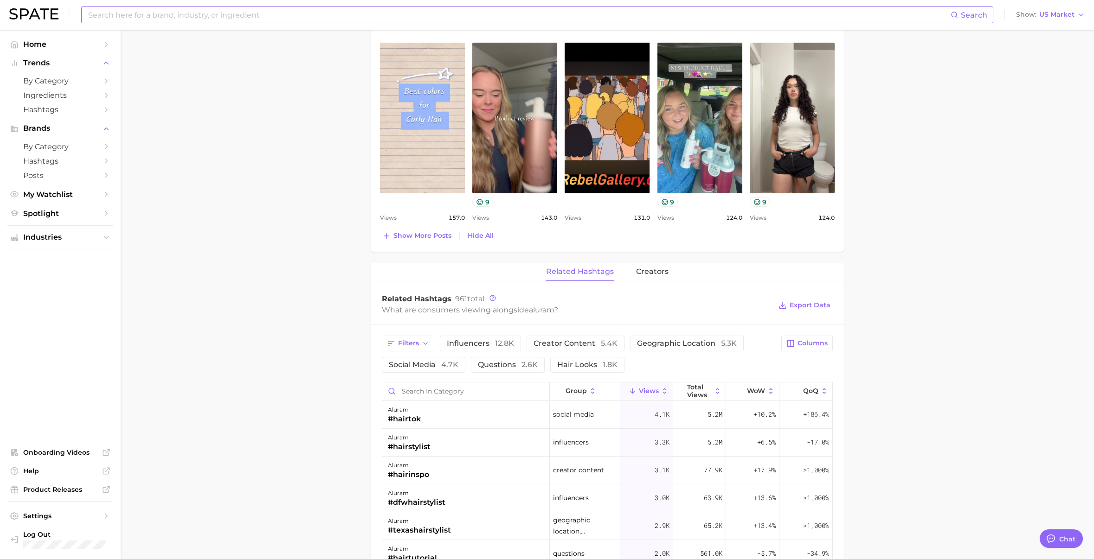
scroll to position [590, 0]
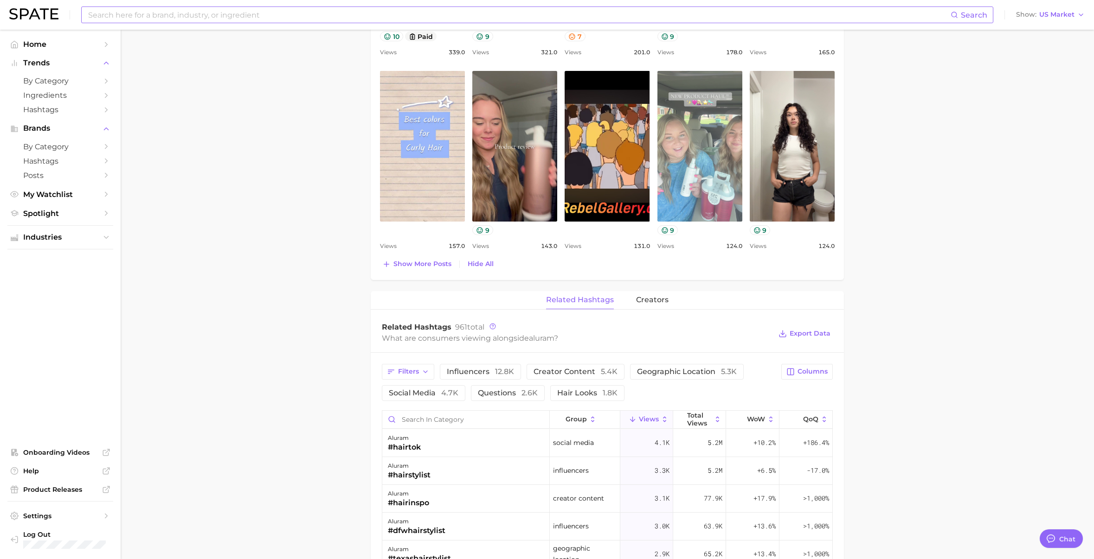
click at [699, 130] on link "view post on TikTok" at bounding box center [699, 146] width 85 height 151
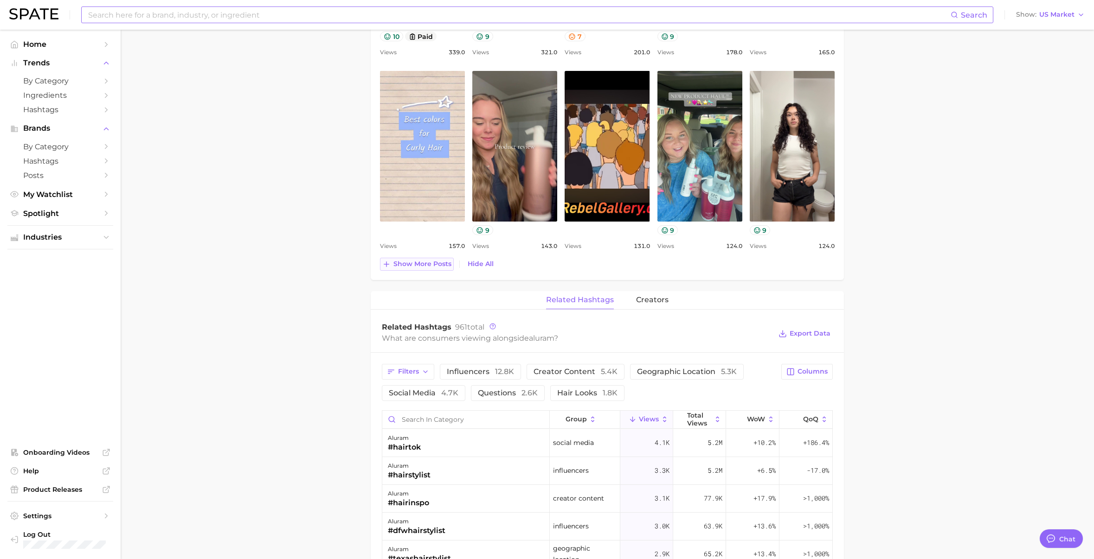
click at [423, 261] on span "Show more posts" at bounding box center [422, 264] width 58 height 8
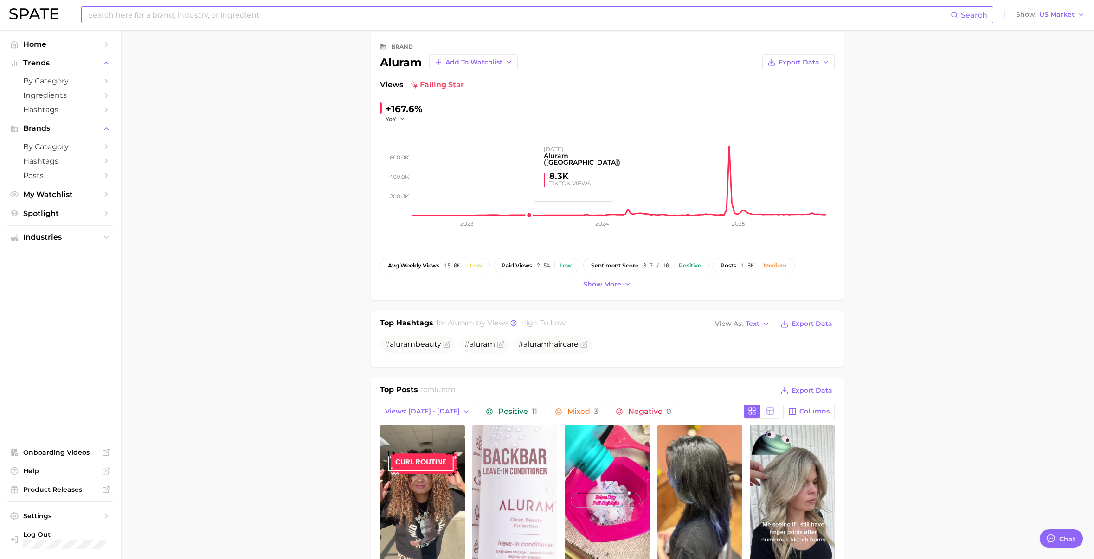
scroll to position [0, 0]
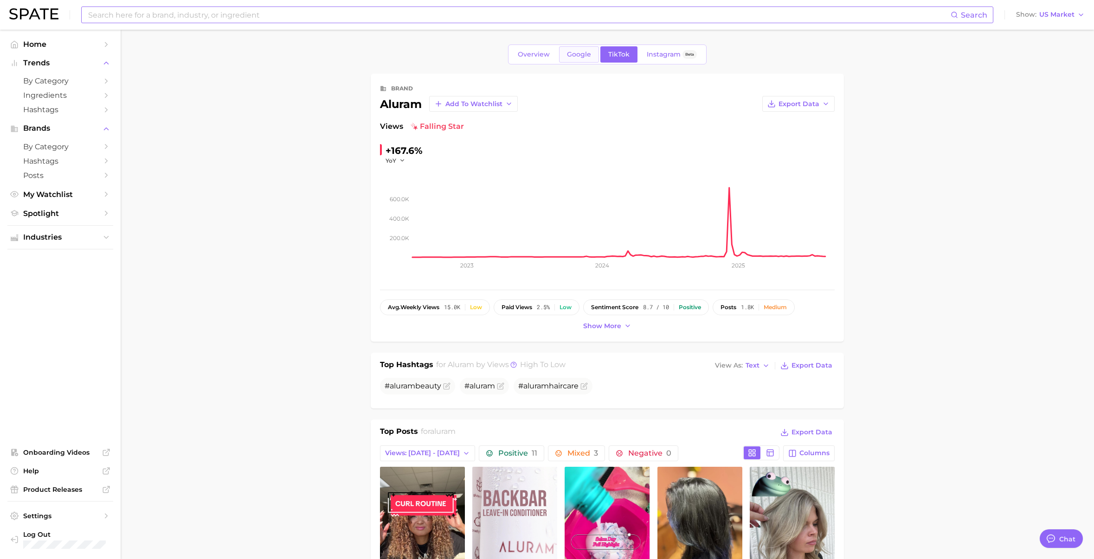
click at [587, 53] on span "Google" at bounding box center [579, 55] width 24 height 8
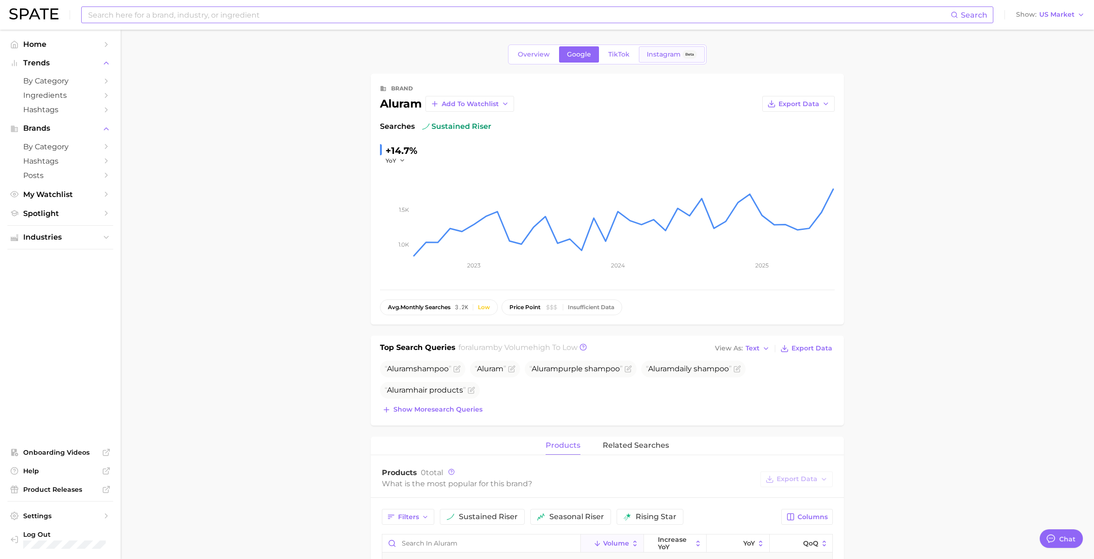
click at [649, 53] on span "Instagram" at bounding box center [664, 55] width 34 height 8
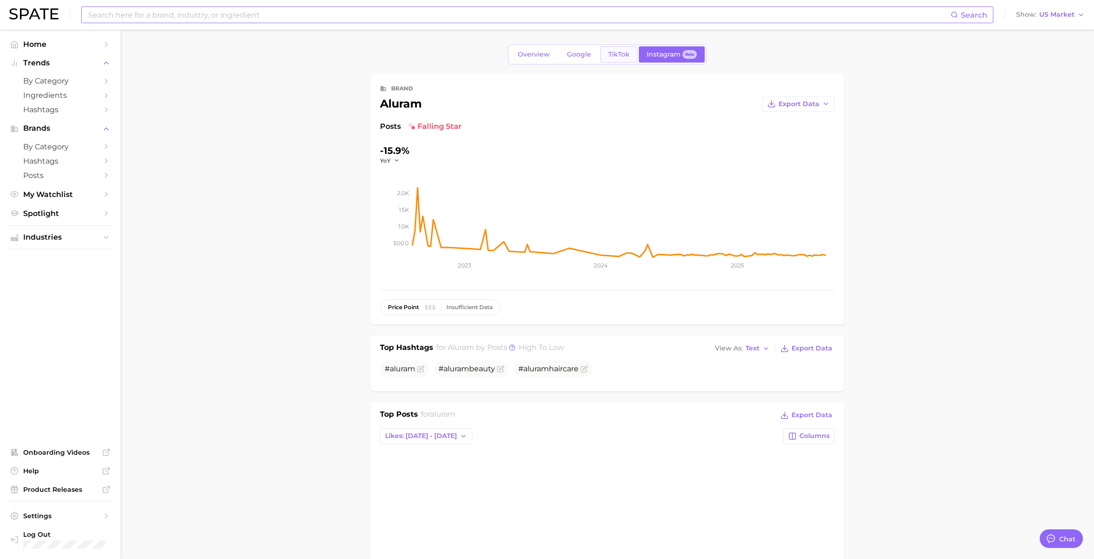
click at [608, 51] on span "TikTok" at bounding box center [618, 55] width 21 height 8
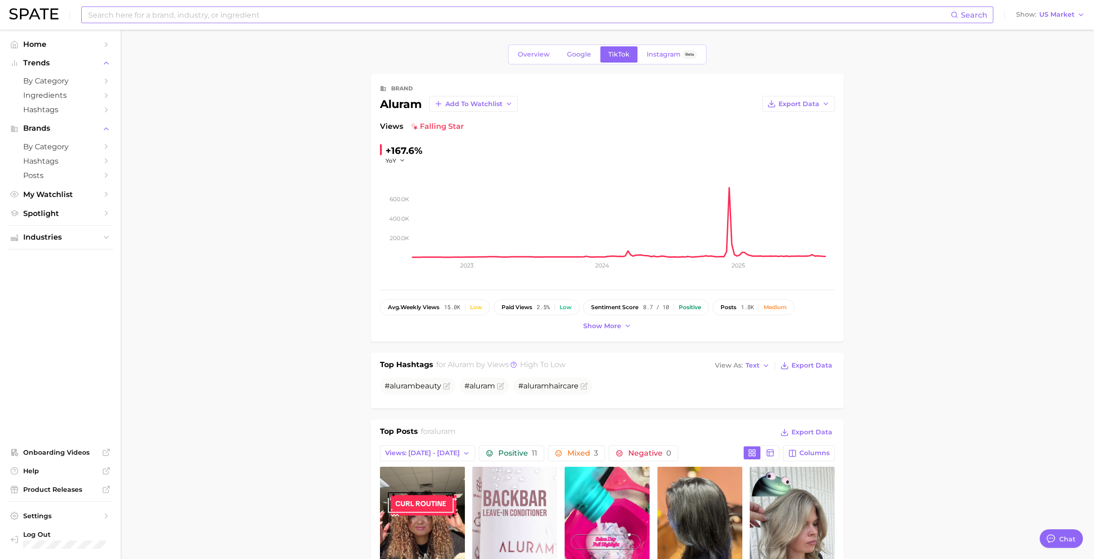
scroll to position [263, 0]
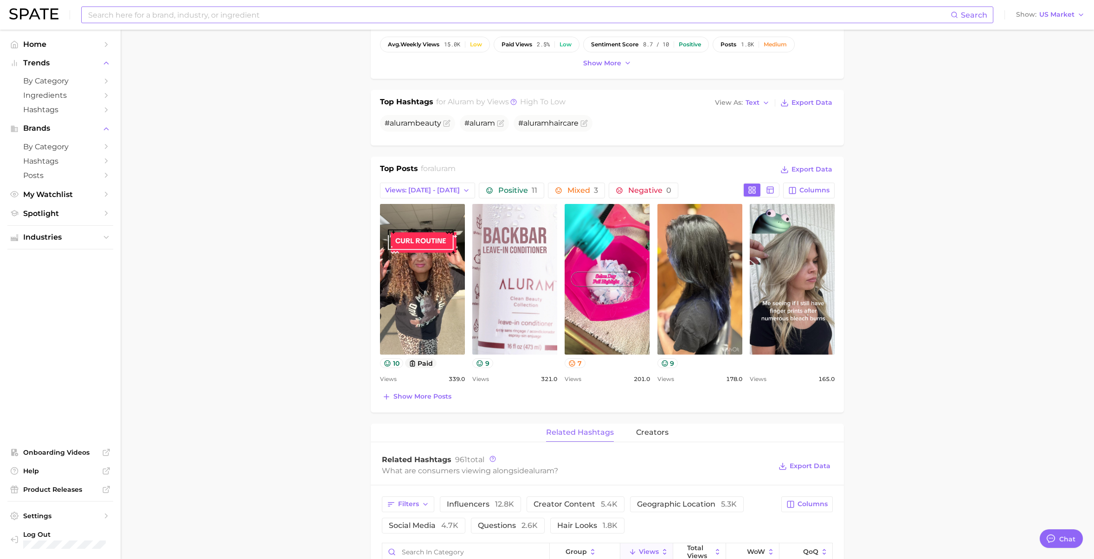
click at [443, 407] on div "Top Posts for aluram Export Data Views: [DATE] - [DATE] Positive 11 Mixed 3 Neg…" at bounding box center [607, 285] width 473 height 256
click at [439, 397] on span "Show more posts" at bounding box center [422, 397] width 58 height 8
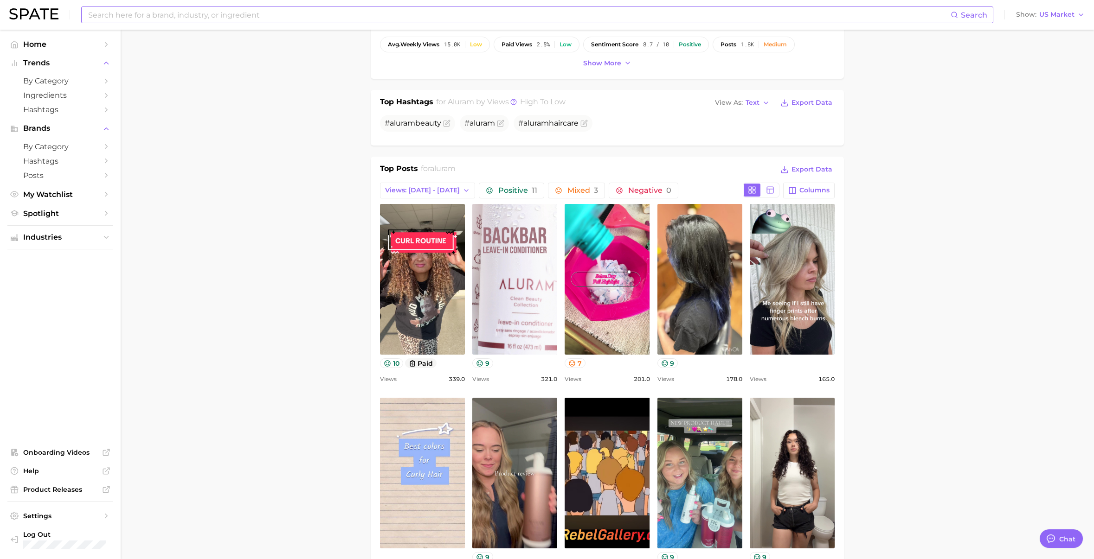
scroll to position [0, 0]
click at [446, 191] on button "Views: [DATE] - [DATE]" at bounding box center [427, 191] width 95 height 16
click at [444, 222] on button "Views: [DATE] - [DATE]" at bounding box center [431, 224] width 102 height 17
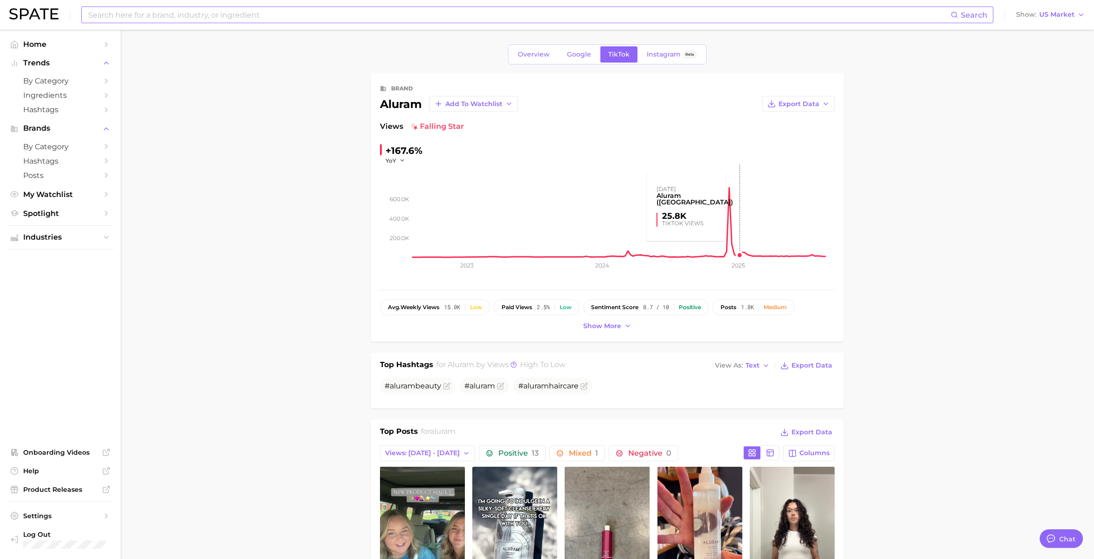
drag, startPoint x: 760, startPoint y: 258, endPoint x: 767, endPoint y: 260, distance: 6.6
click at [766, 260] on icon "200.0k 400.0k 600.0k 2023 2024 2025" at bounding box center [607, 223] width 455 height 116
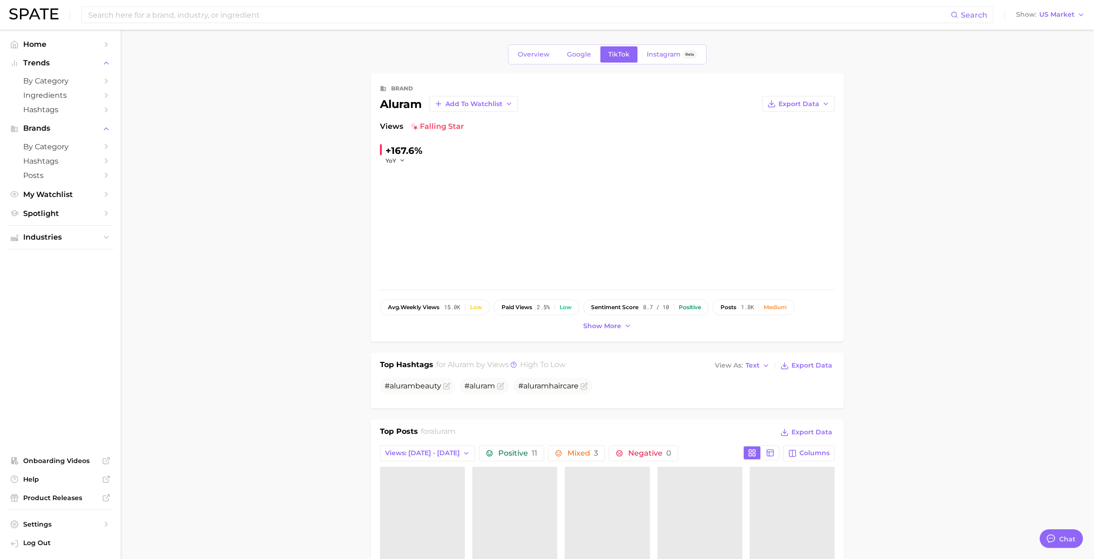
type textarea "x"
